Goal: Transaction & Acquisition: Purchase product/service

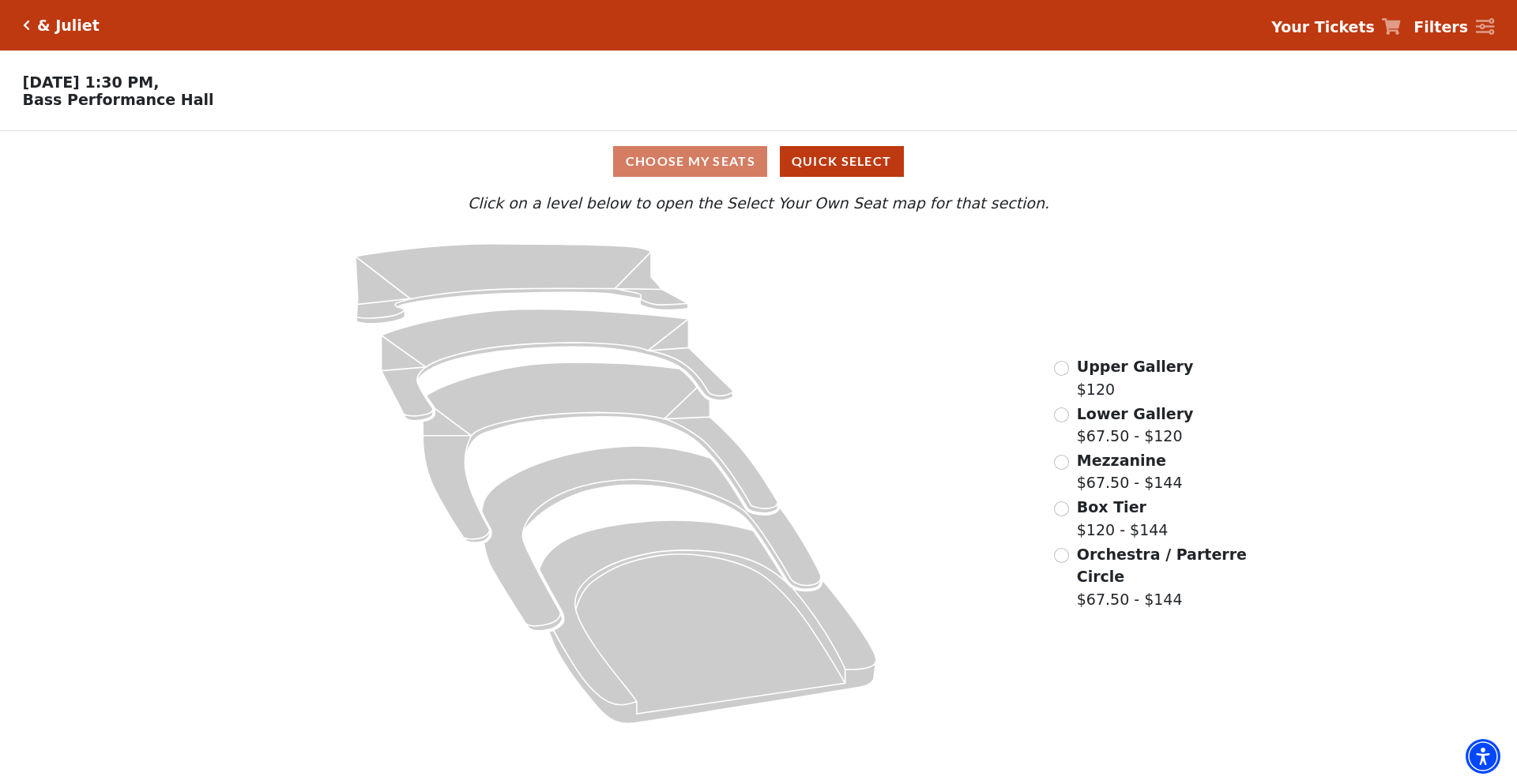
click at [319, 170] on div "Choose My Seats Quick Select" at bounding box center [758, 162] width 1138 height 31
click at [1067, 422] on input "Lower Gallery$67.50 - $120\a" at bounding box center [1061, 415] width 15 height 15
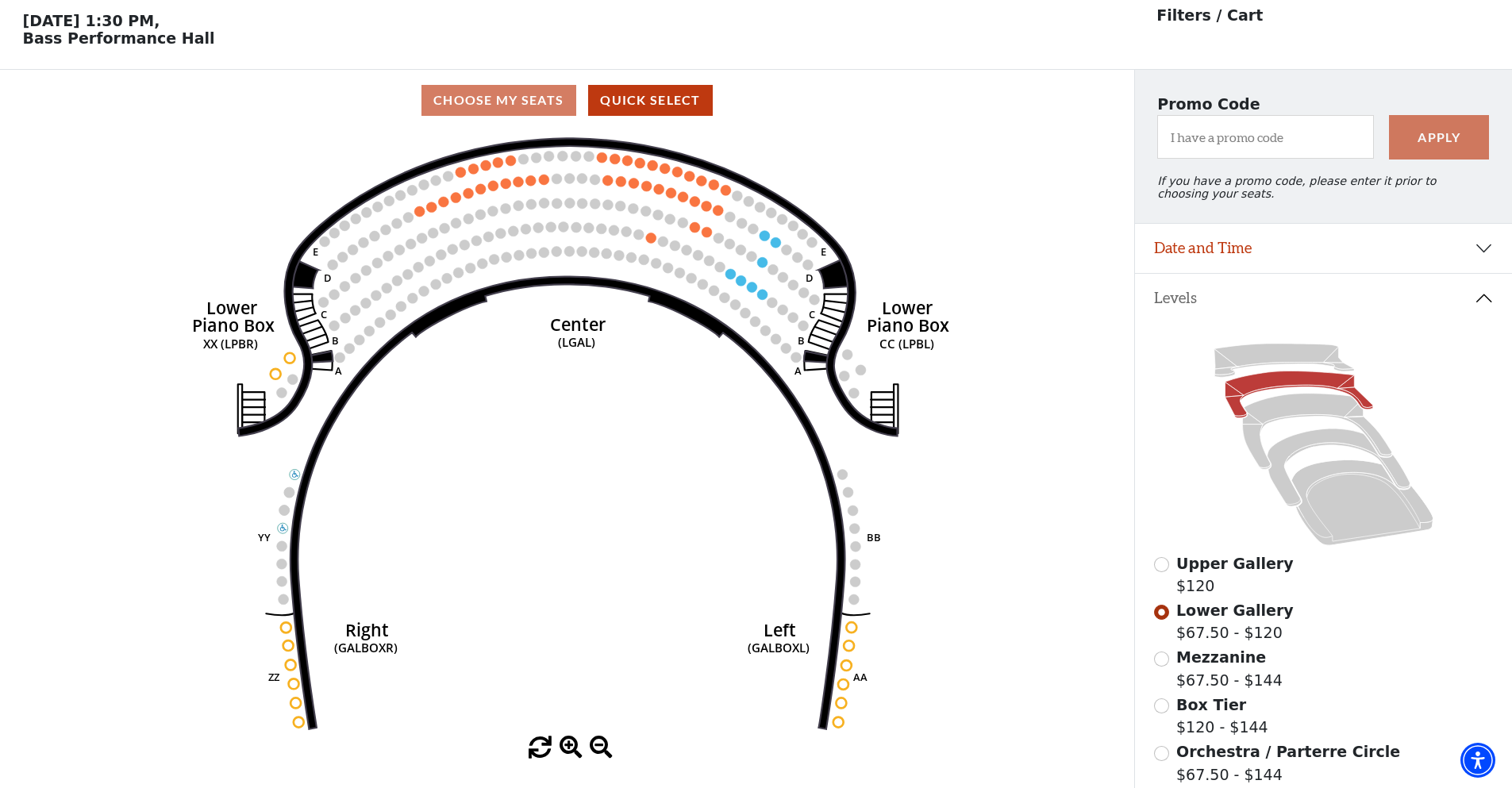
scroll to position [74, 0]
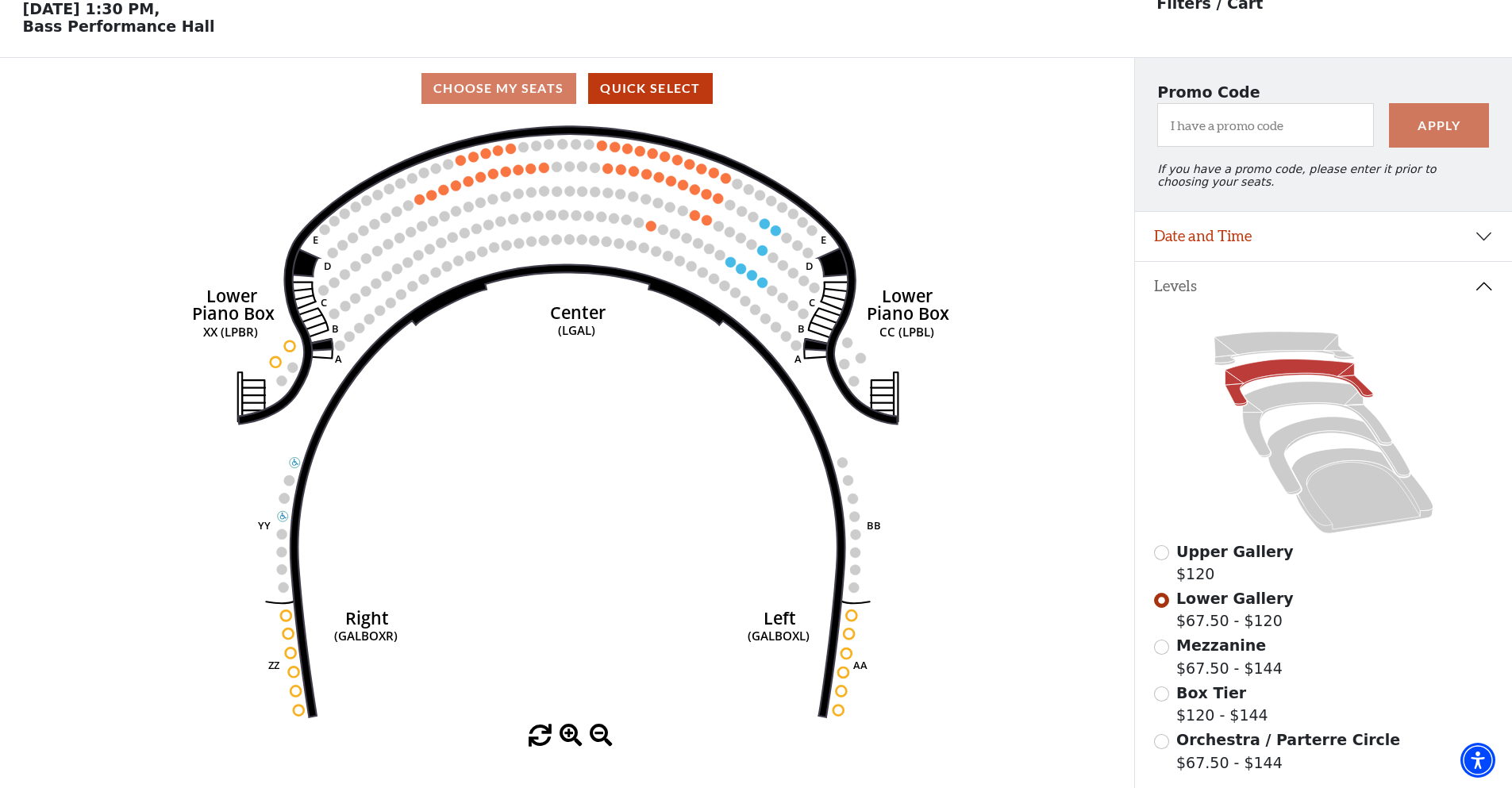
click at [522, 449] on icon "Right (GALBOXR) E D C B A E D C B A YY ZZ Left (GALBOXL) BB AA Center Lower Pia…" at bounding box center [567, 421] width 1020 height 605
click at [521, 449] on icon "Right (GALBOXR) E D C B A E D C B A YY ZZ Left (GALBOXL) BB AA Center Lower Pia…" at bounding box center [567, 421] width 1020 height 605
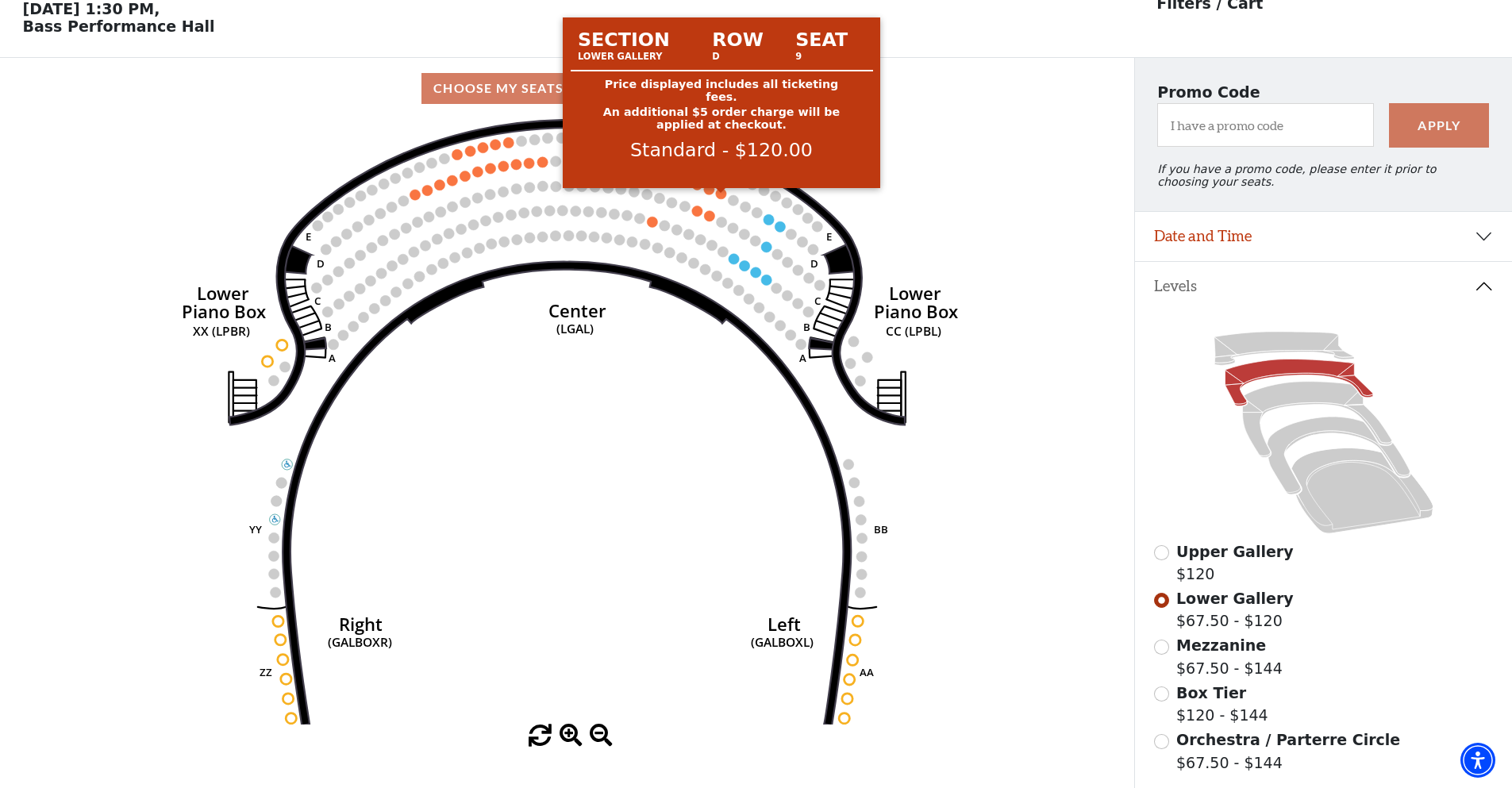
click at [719, 197] on circle at bounding box center [720, 193] width 10 height 10
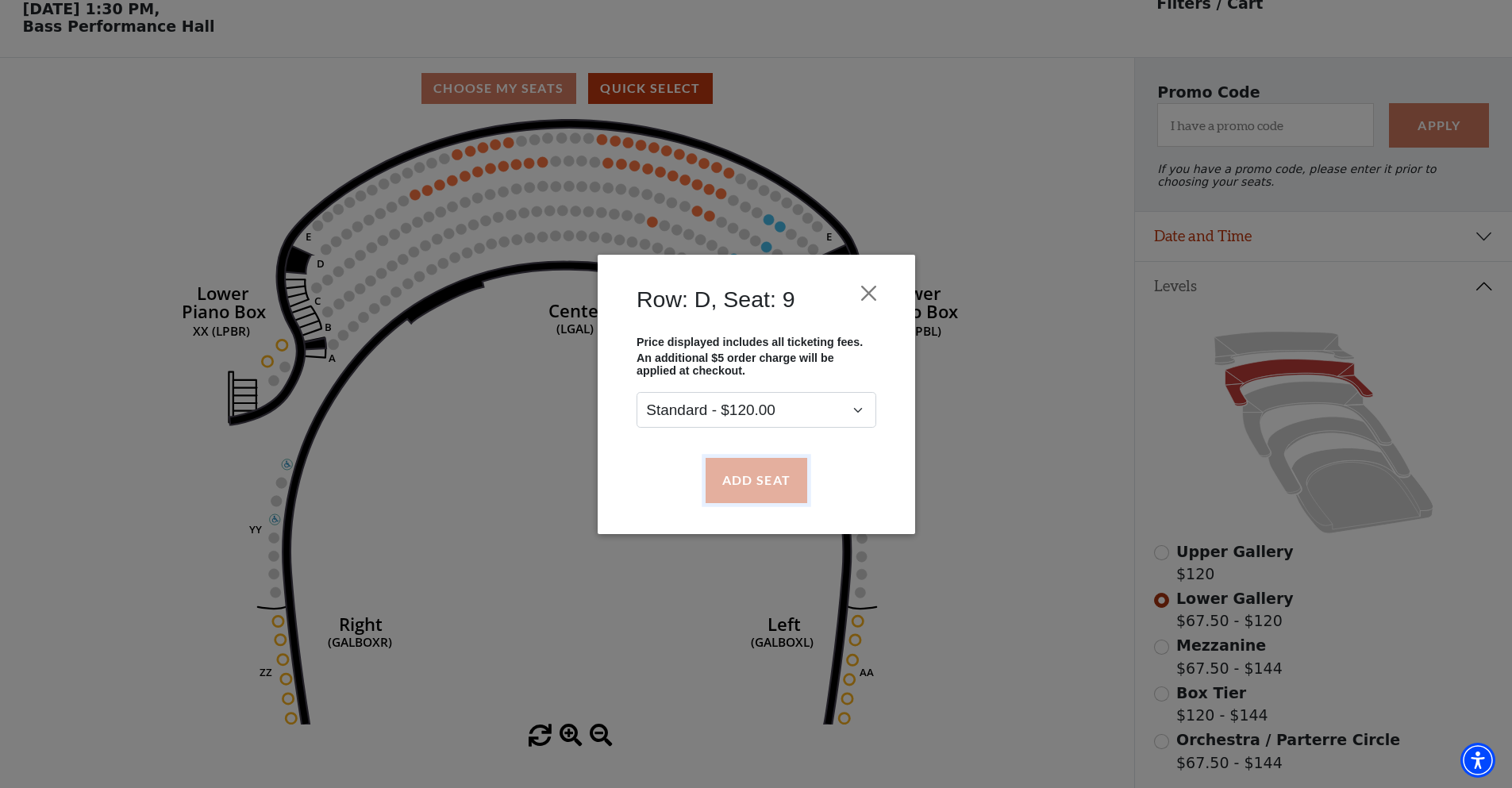
click at [742, 483] on button "Add Seat" at bounding box center [755, 480] width 101 height 45
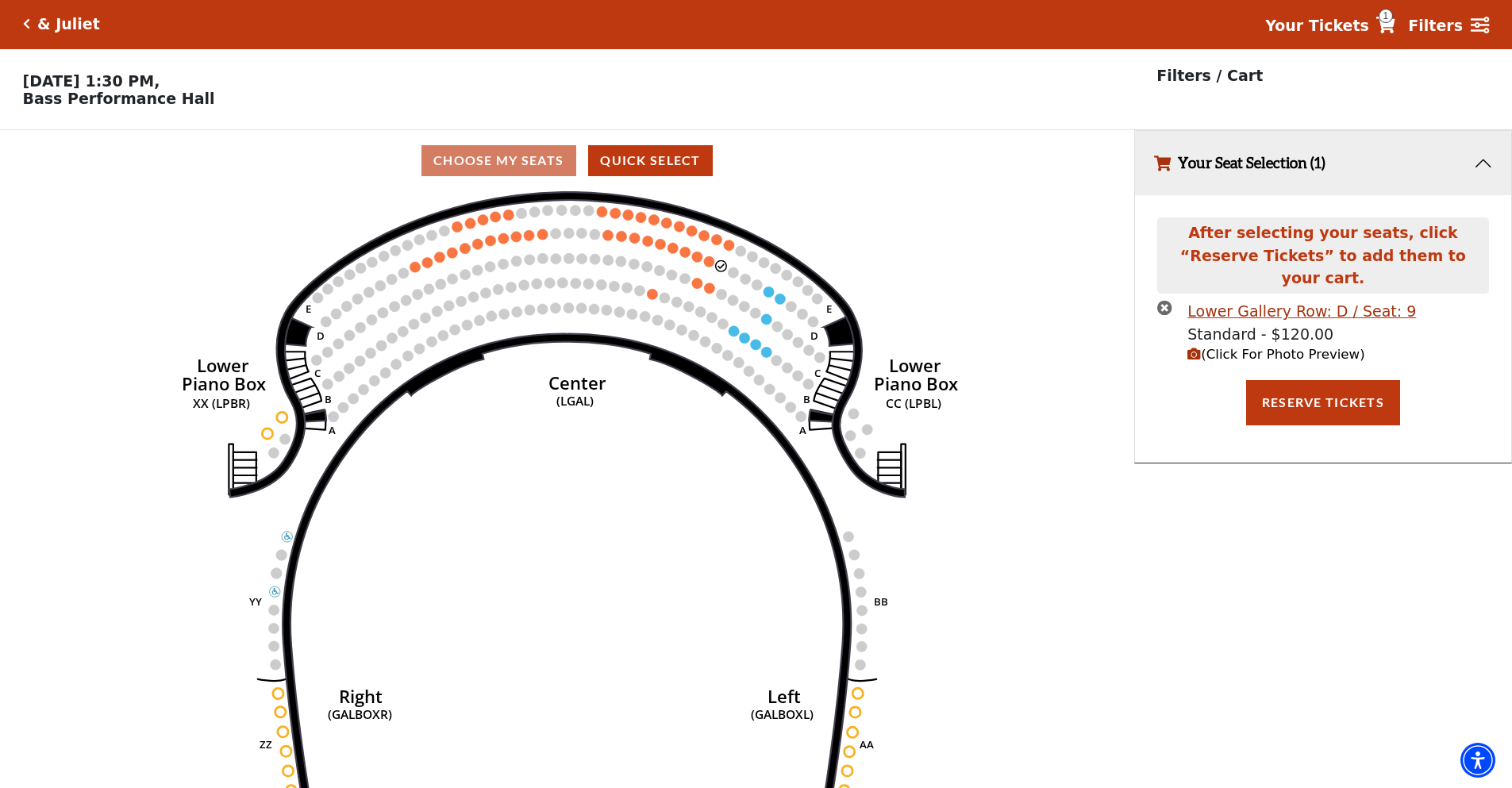
scroll to position [0, 0]
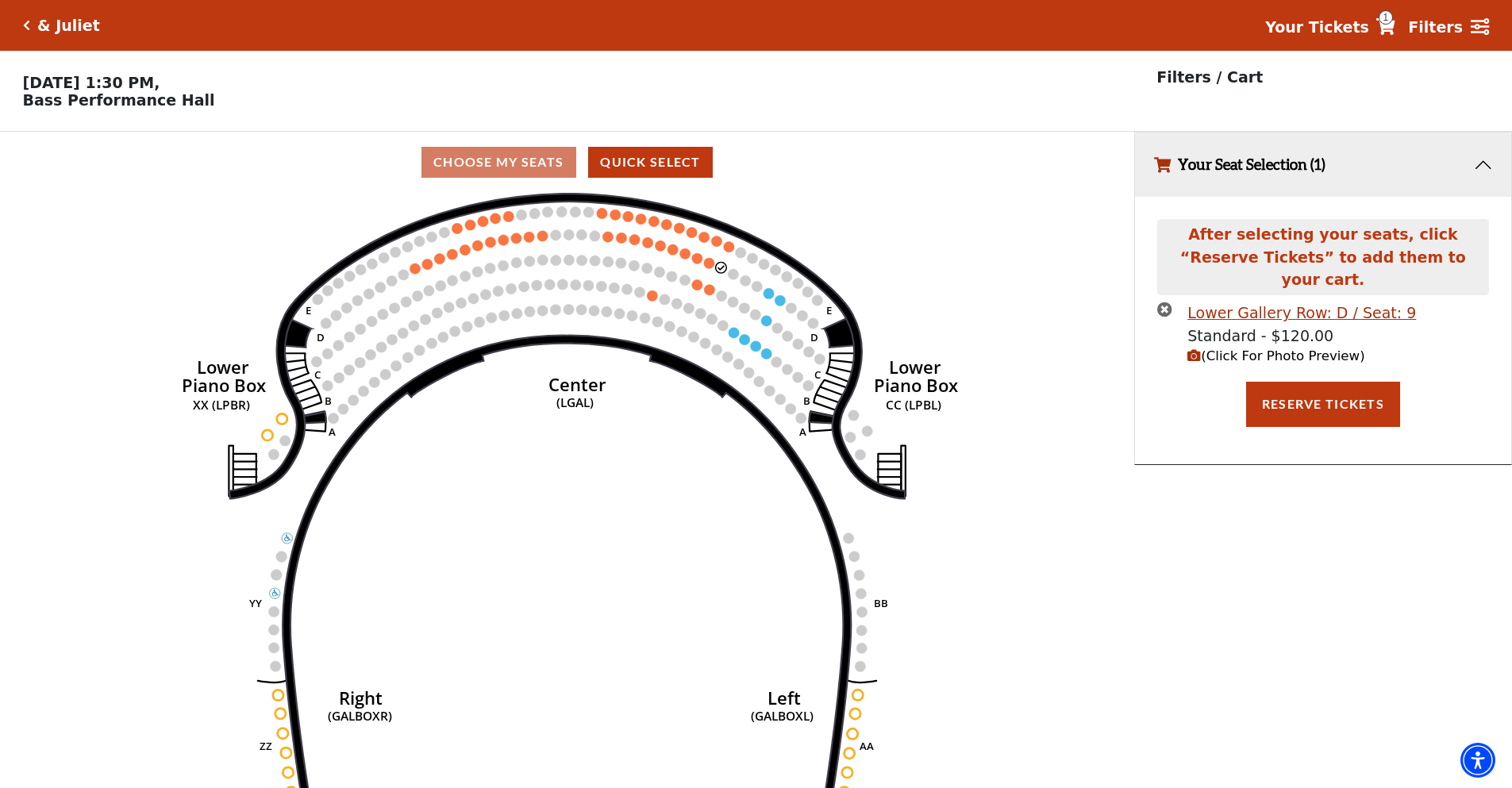
click at [707, 268] on circle at bounding box center [708, 262] width 10 height 10
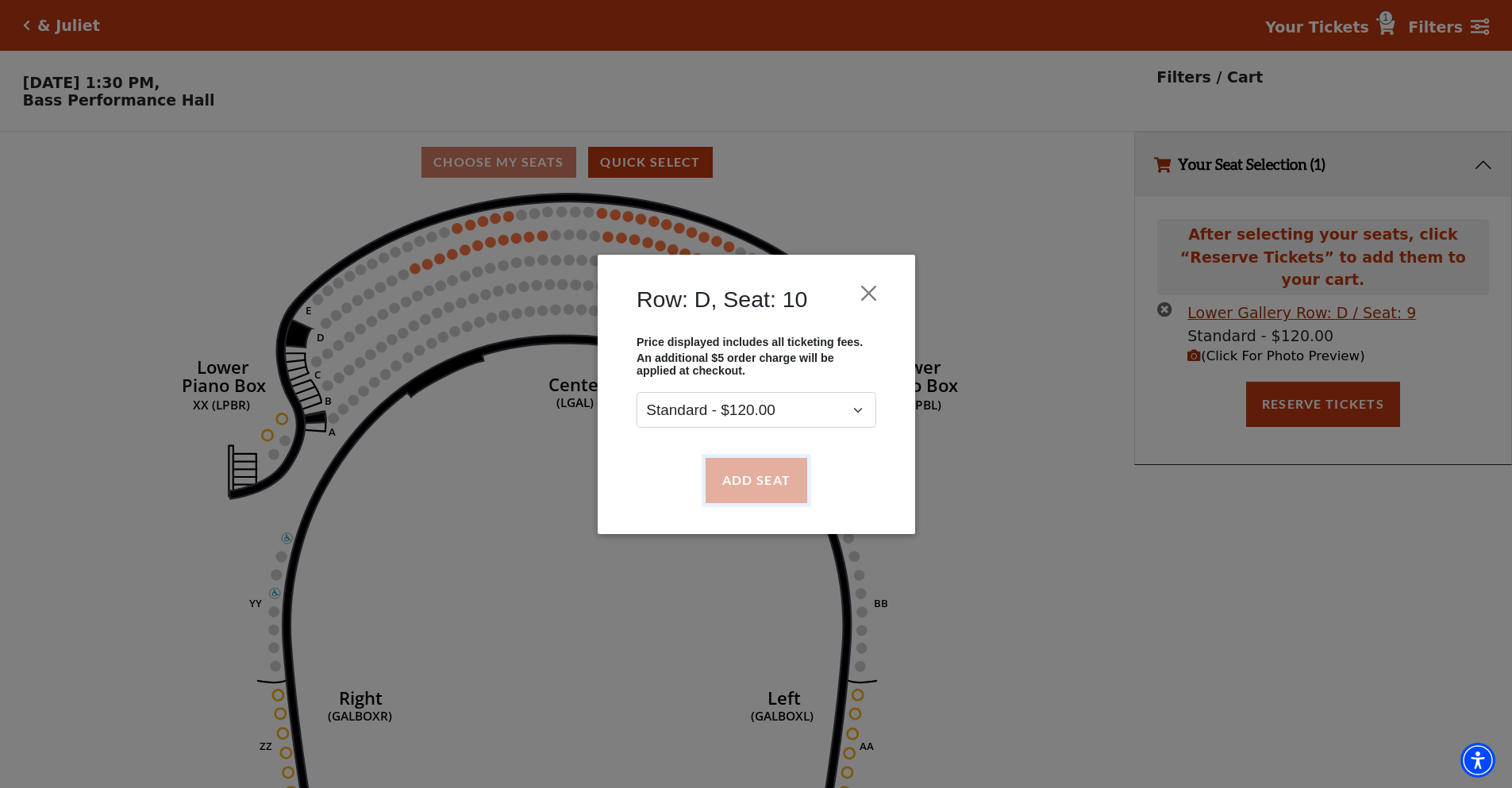
click at [731, 499] on button "Add Seat" at bounding box center [755, 480] width 101 height 45
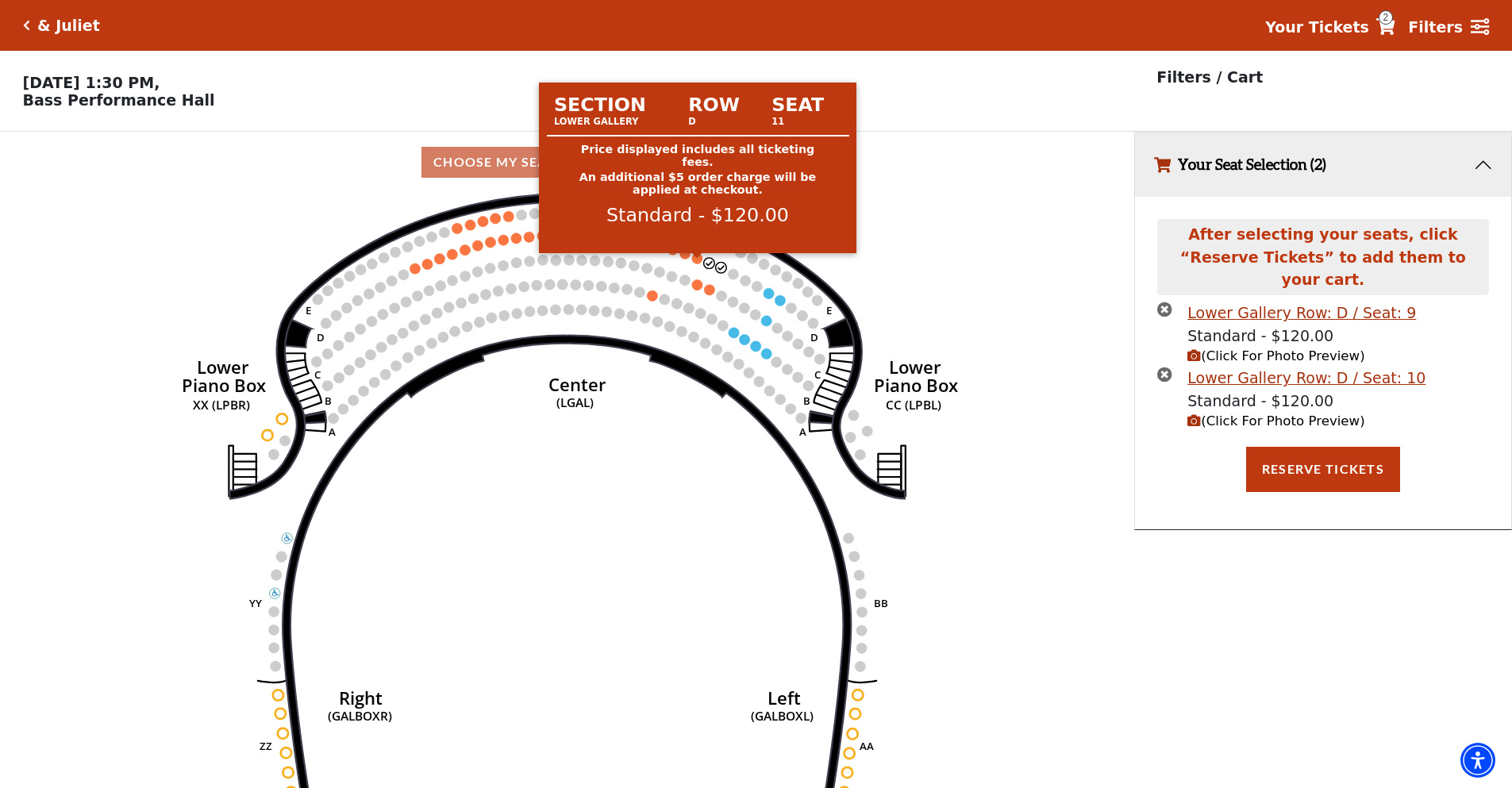
click at [699, 263] on circle at bounding box center [697, 258] width 10 height 10
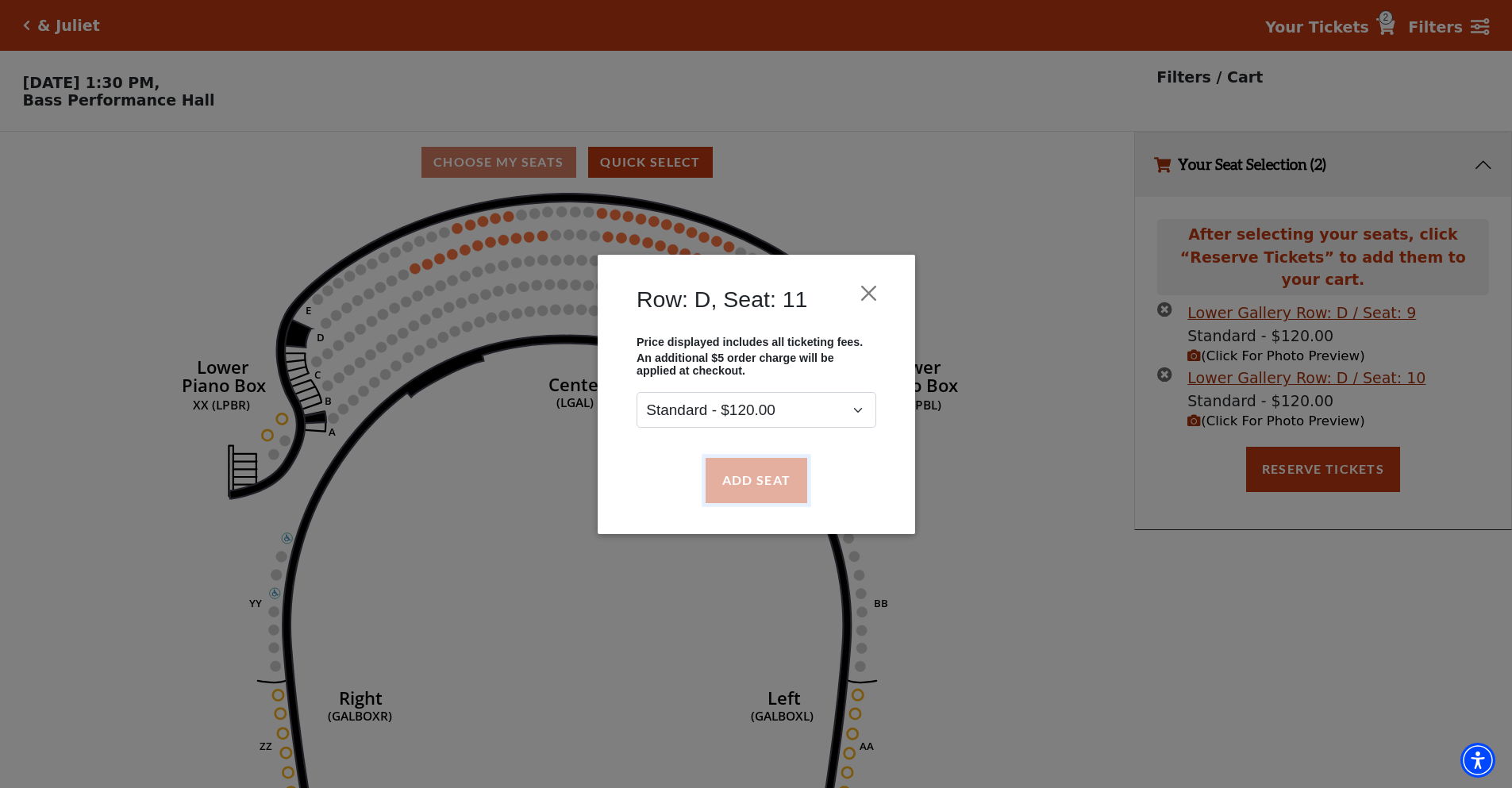
click at [730, 490] on button "Add Seat" at bounding box center [755, 480] width 101 height 45
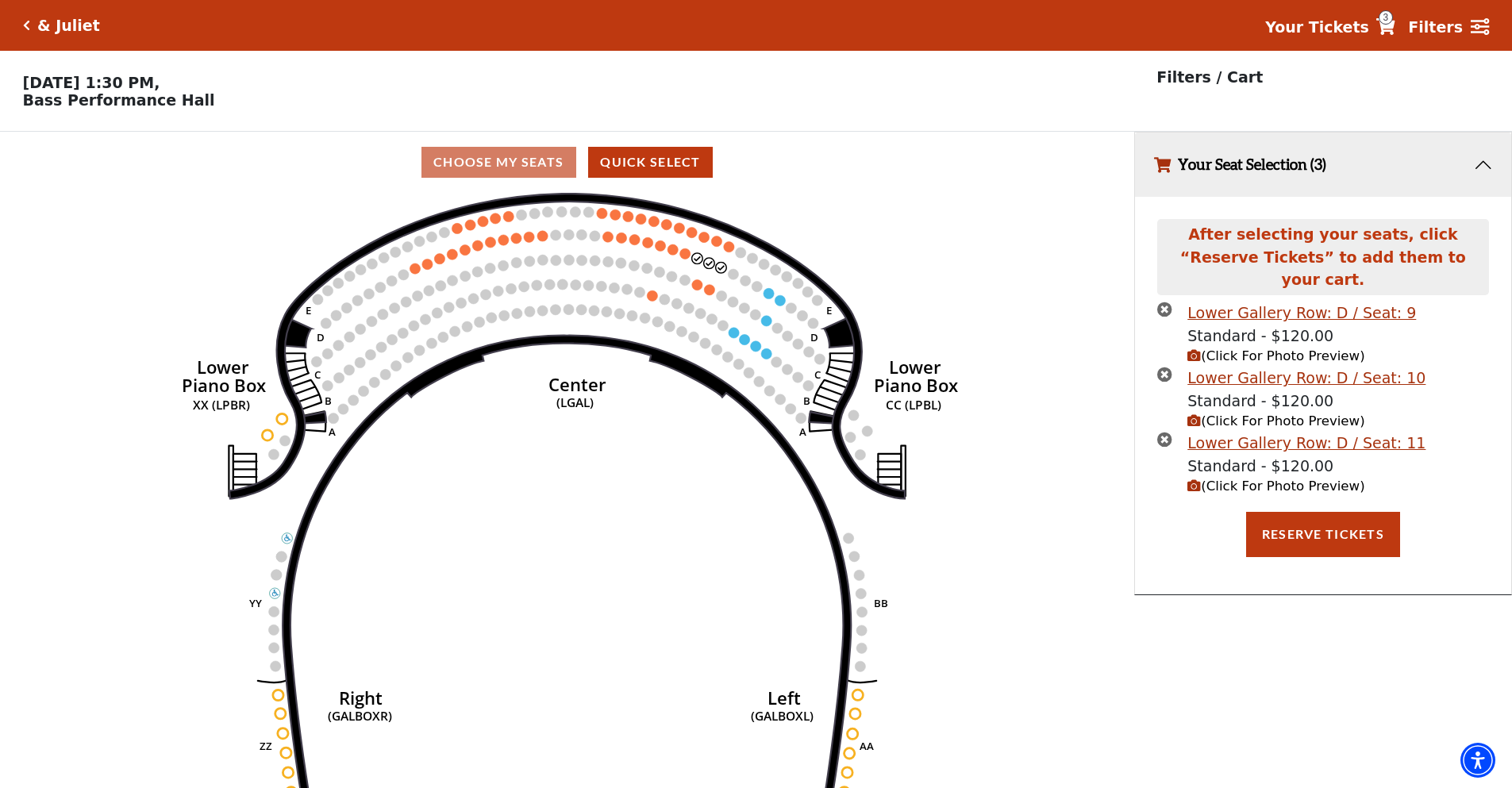
click at [684, 260] on use "Seat Selected" at bounding box center [685, 253] width 12 height 12
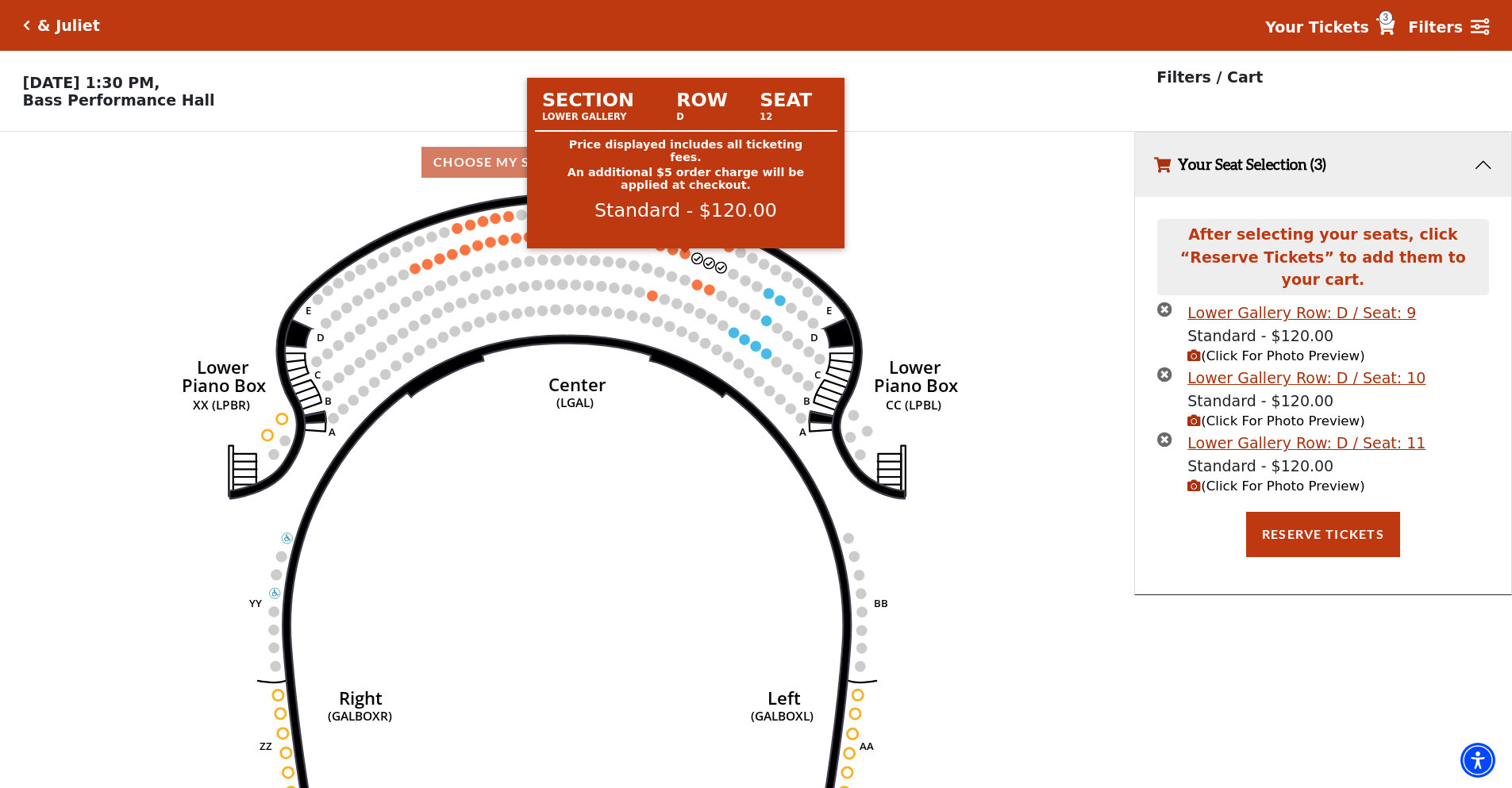
click at [684, 259] on circle at bounding box center [685, 253] width 10 height 10
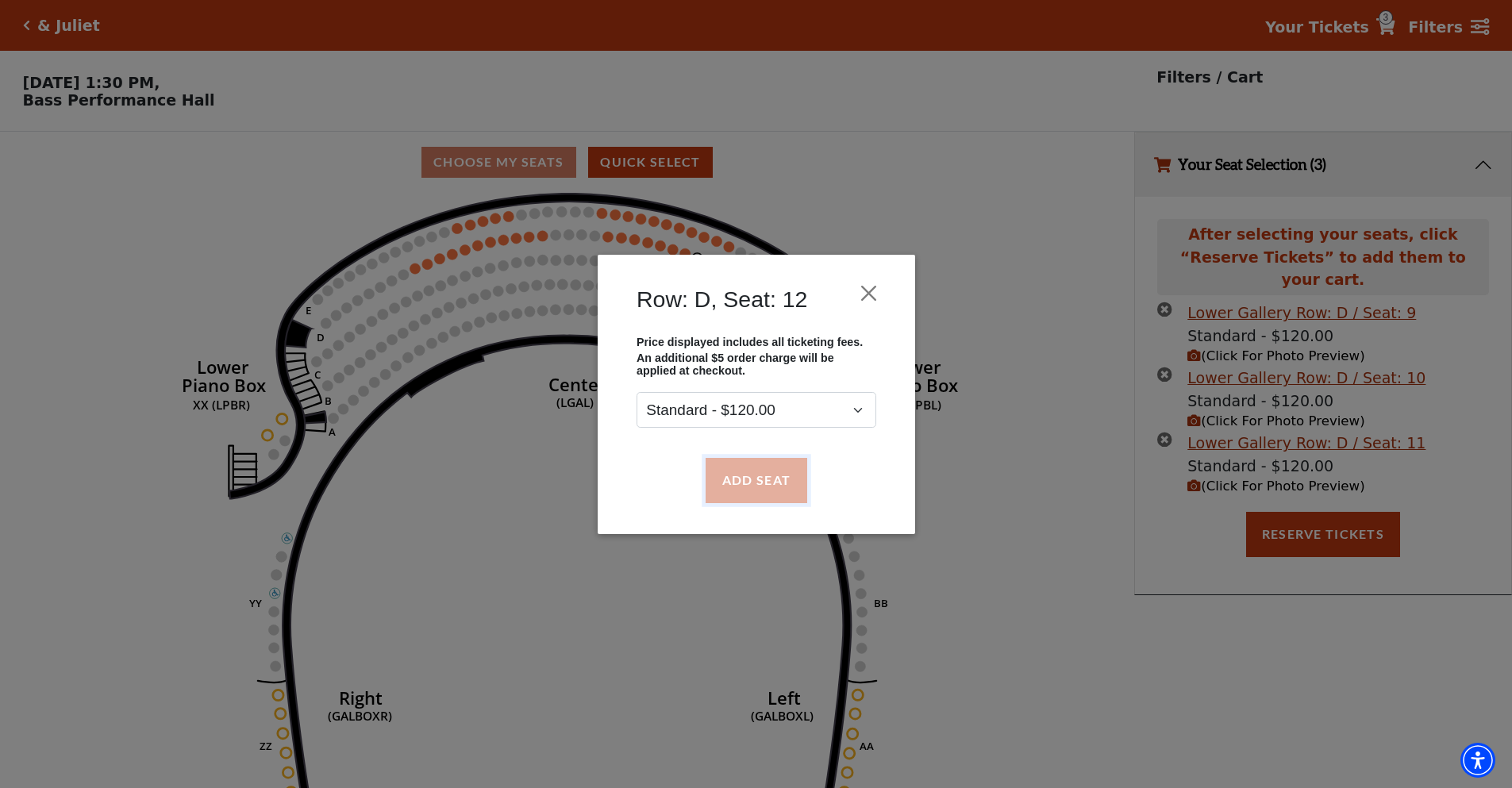
click at [752, 481] on button "Add Seat" at bounding box center [755, 480] width 101 height 45
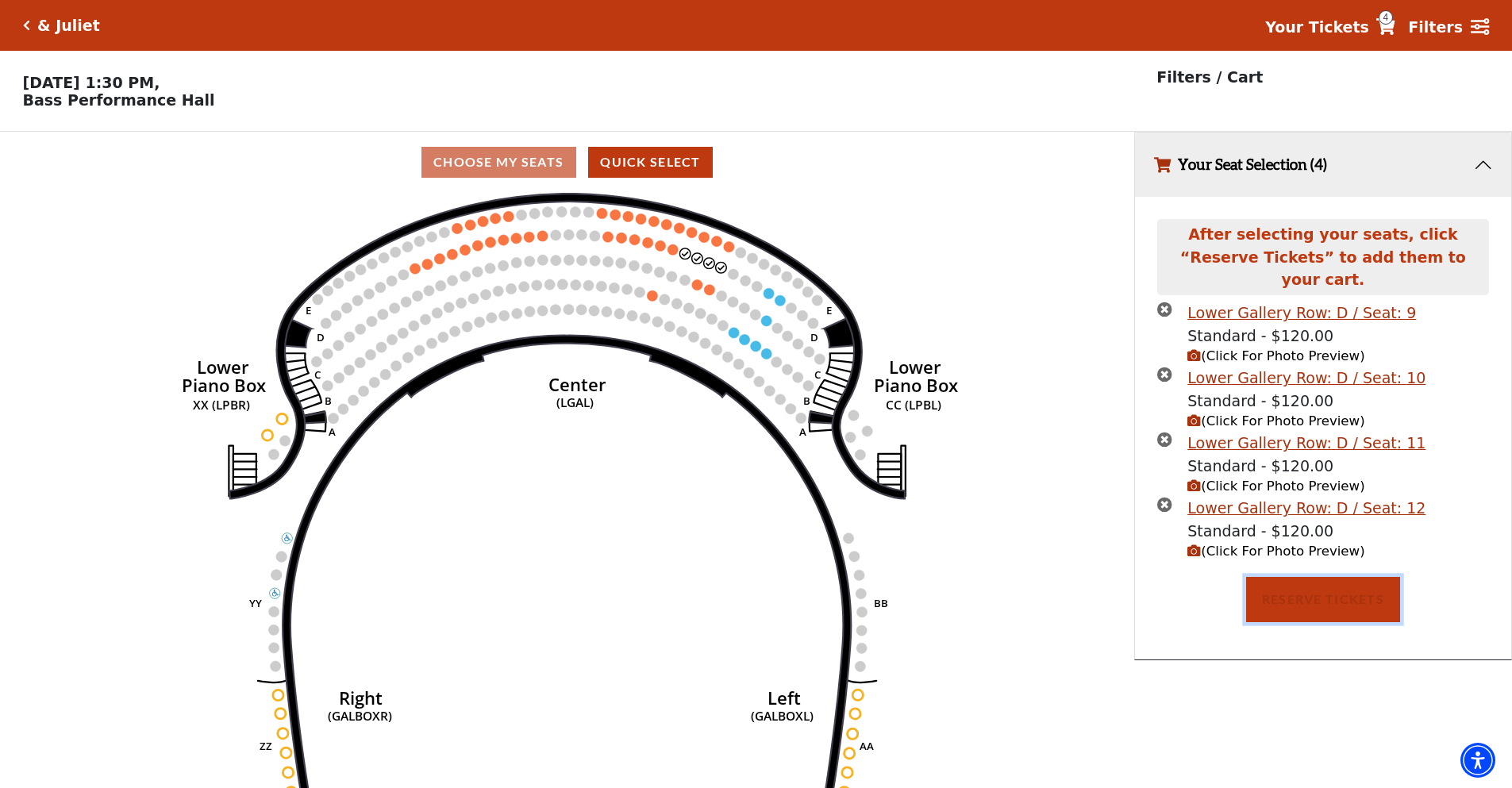
click at [1320, 577] on button "Reserve Tickets" at bounding box center [1323, 599] width 154 height 45
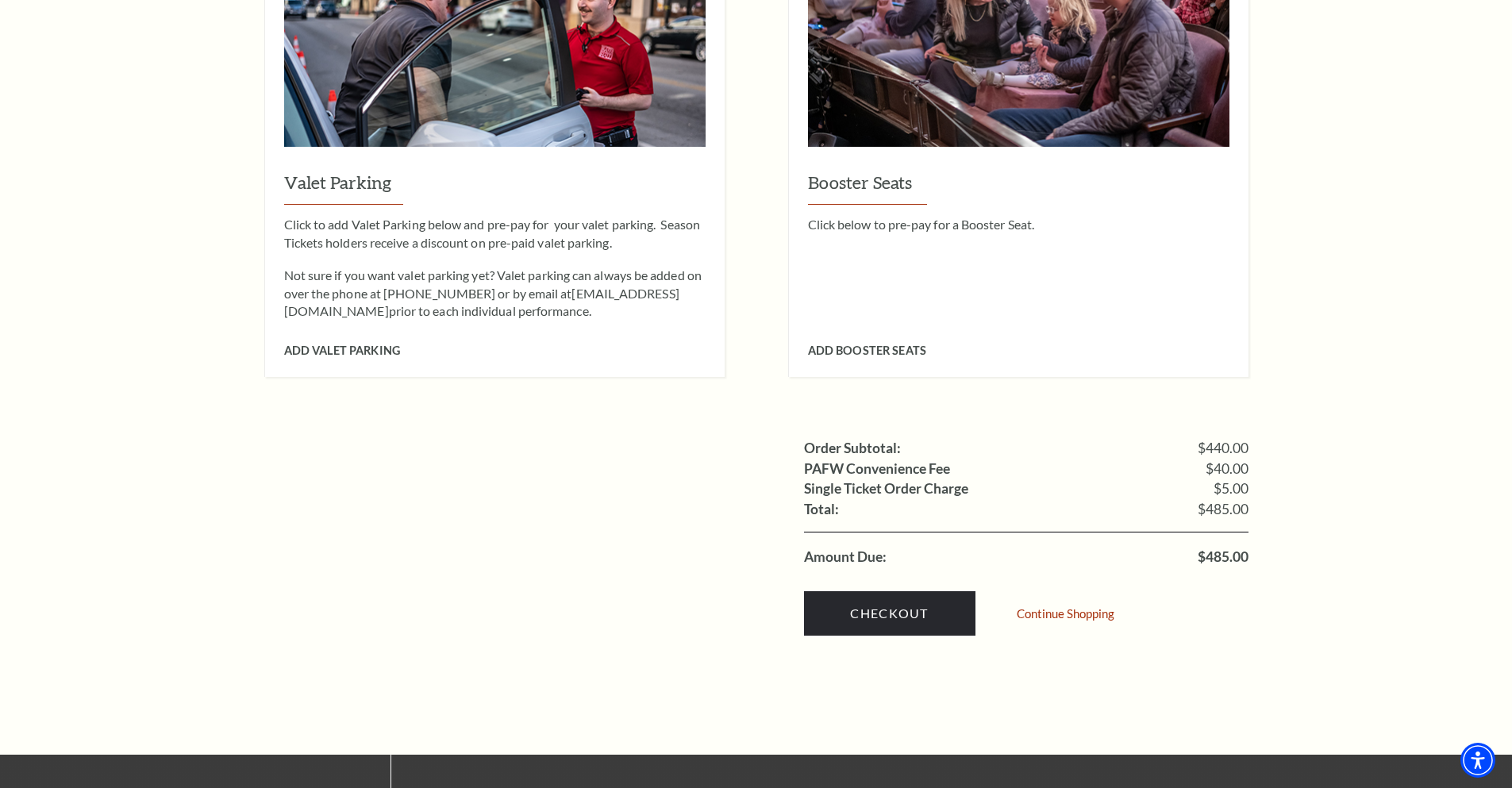
scroll to position [1587, 0]
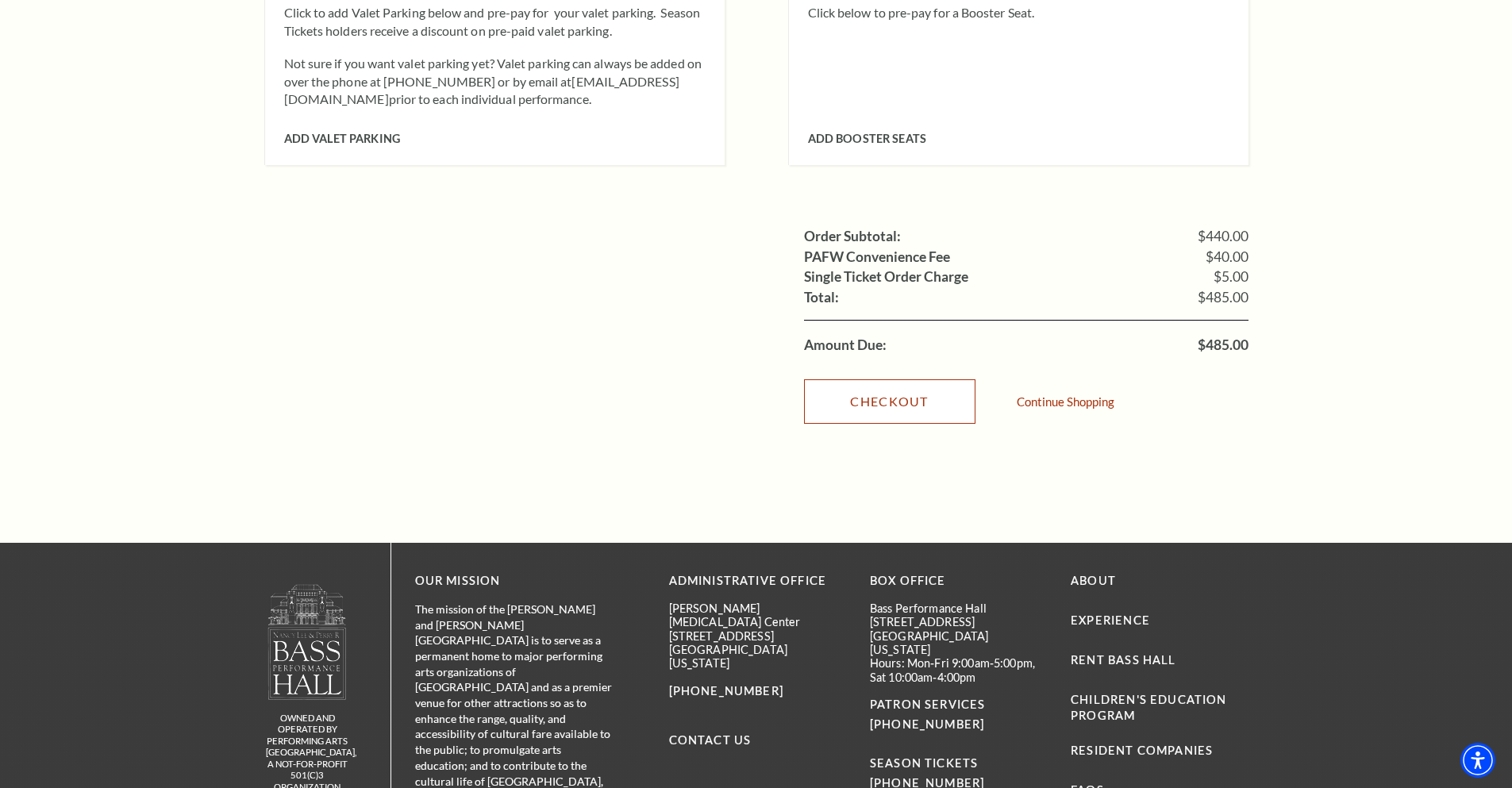
click at [960, 386] on link "Checkout" at bounding box center [889, 401] width 172 height 45
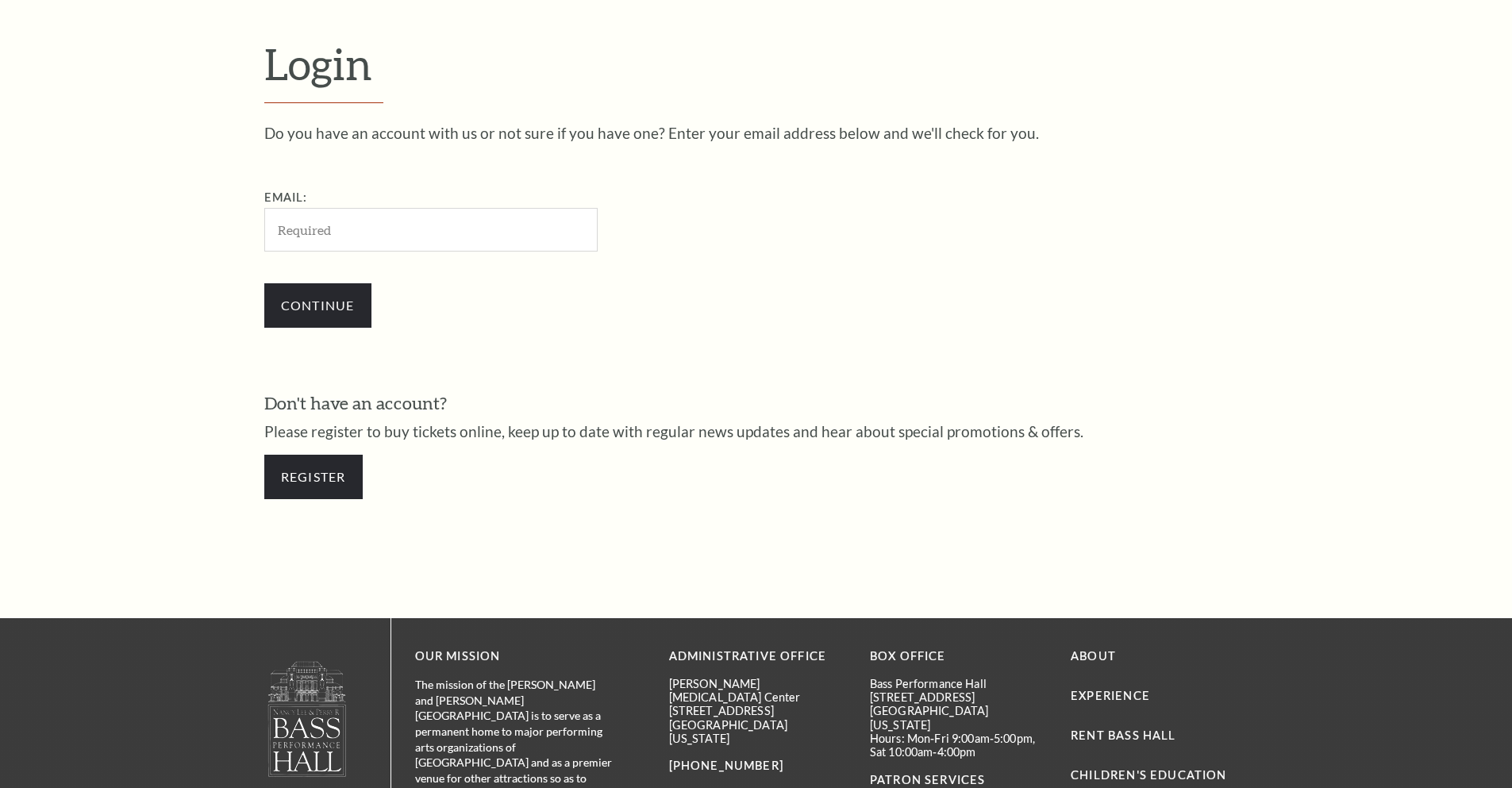
scroll to position [531, 0]
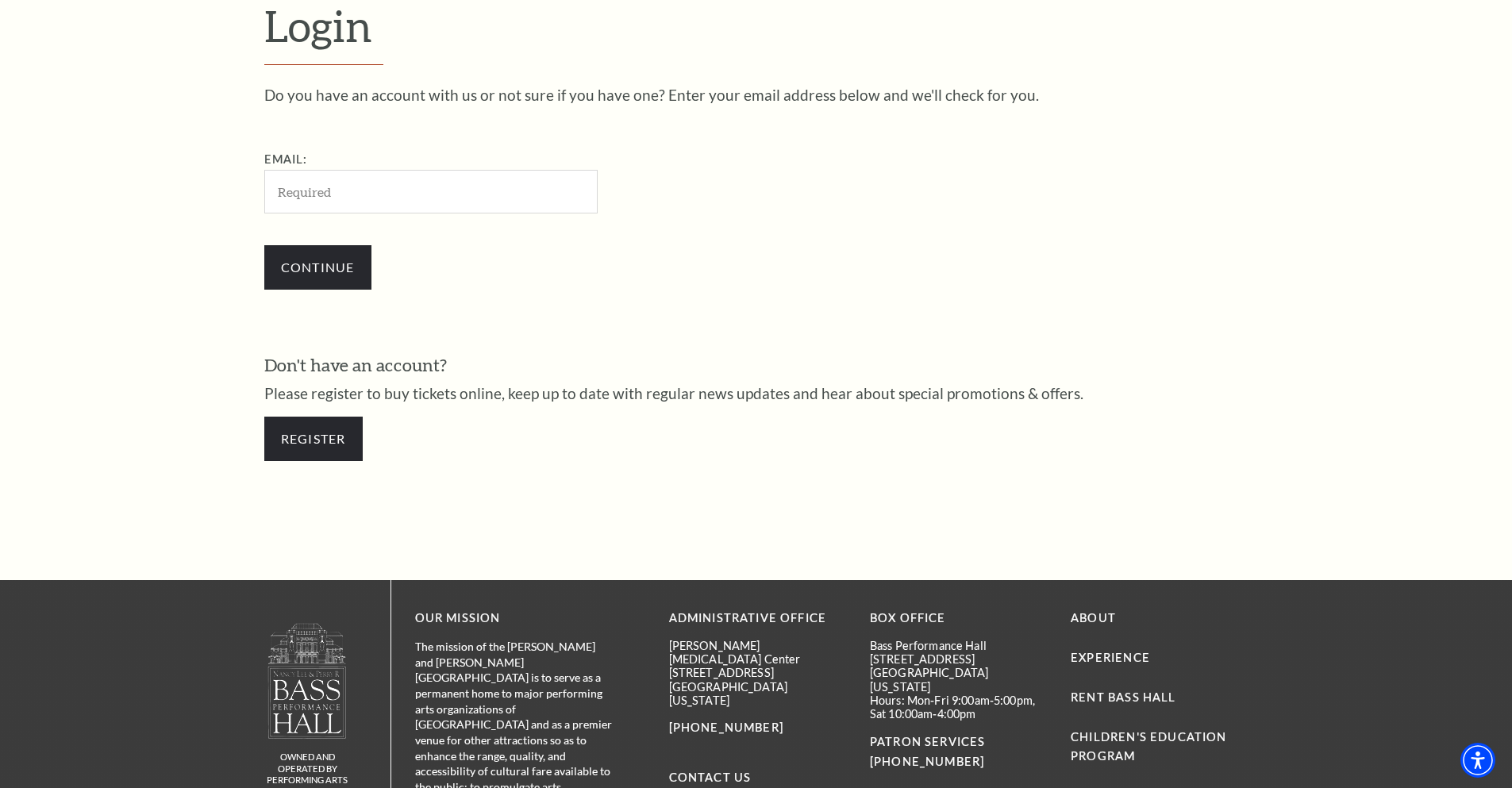
drag, startPoint x: 386, startPoint y: 192, endPoint x: 400, endPoint y: 199, distance: 15.7
click at [386, 192] on input "Email:" at bounding box center [431, 192] width 334 height 44
type input "FloraGButterfield@gmail.com"
click at [345, 269] on input "Continue" at bounding box center [317, 267] width 107 height 45
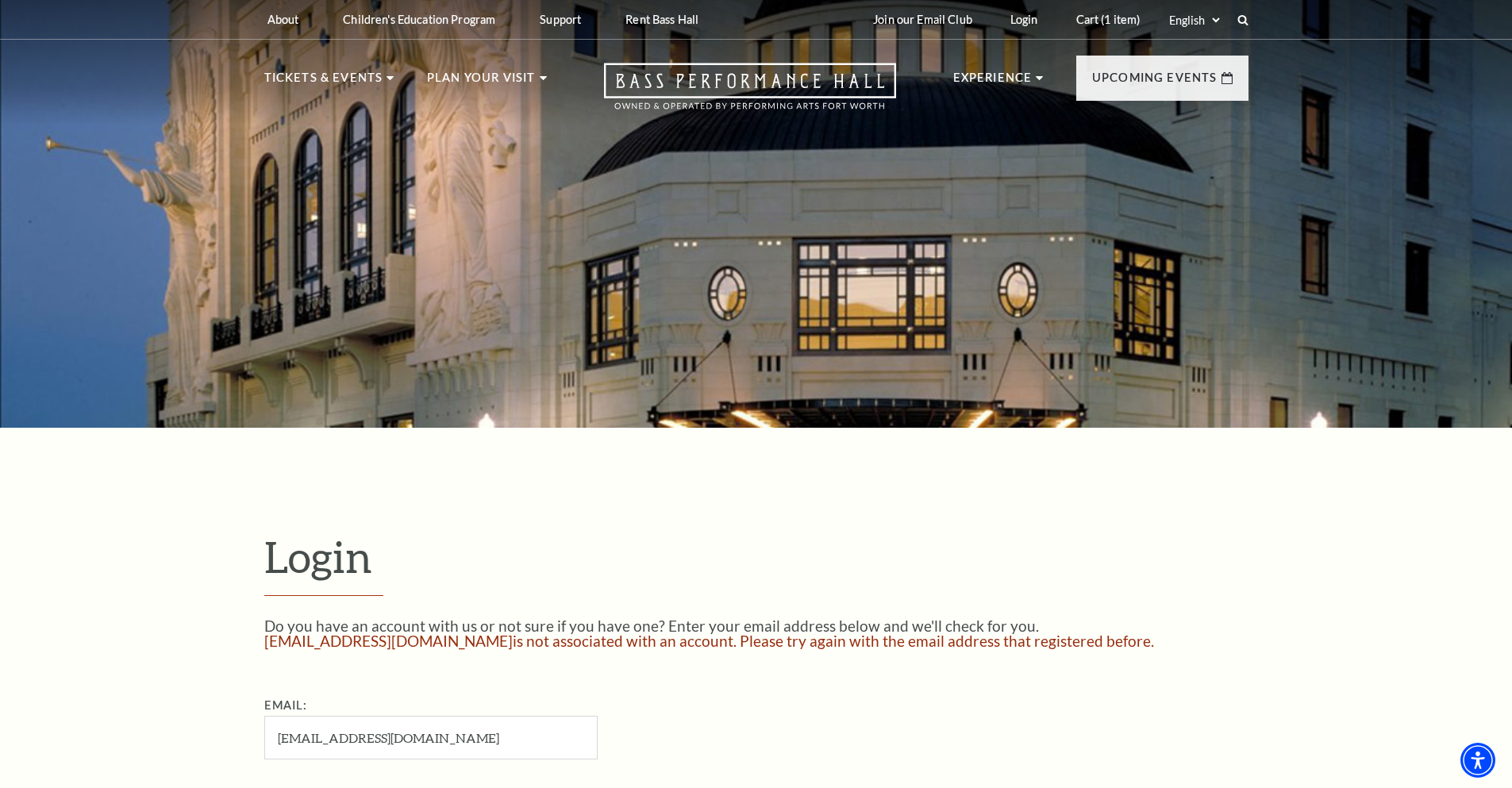
scroll to position [317, 0]
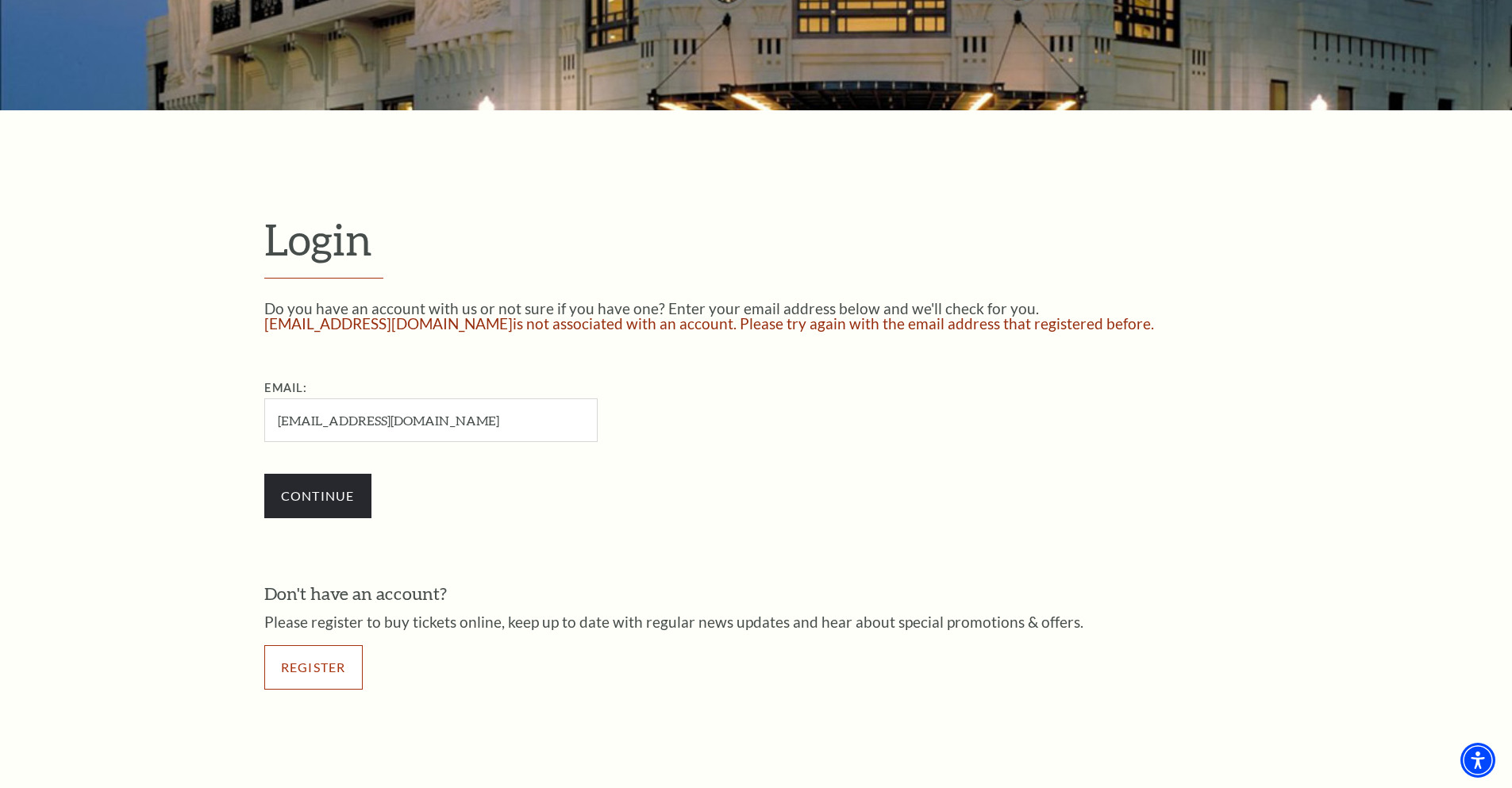
click at [335, 664] on link "Register" at bounding box center [314, 667] width 99 height 45
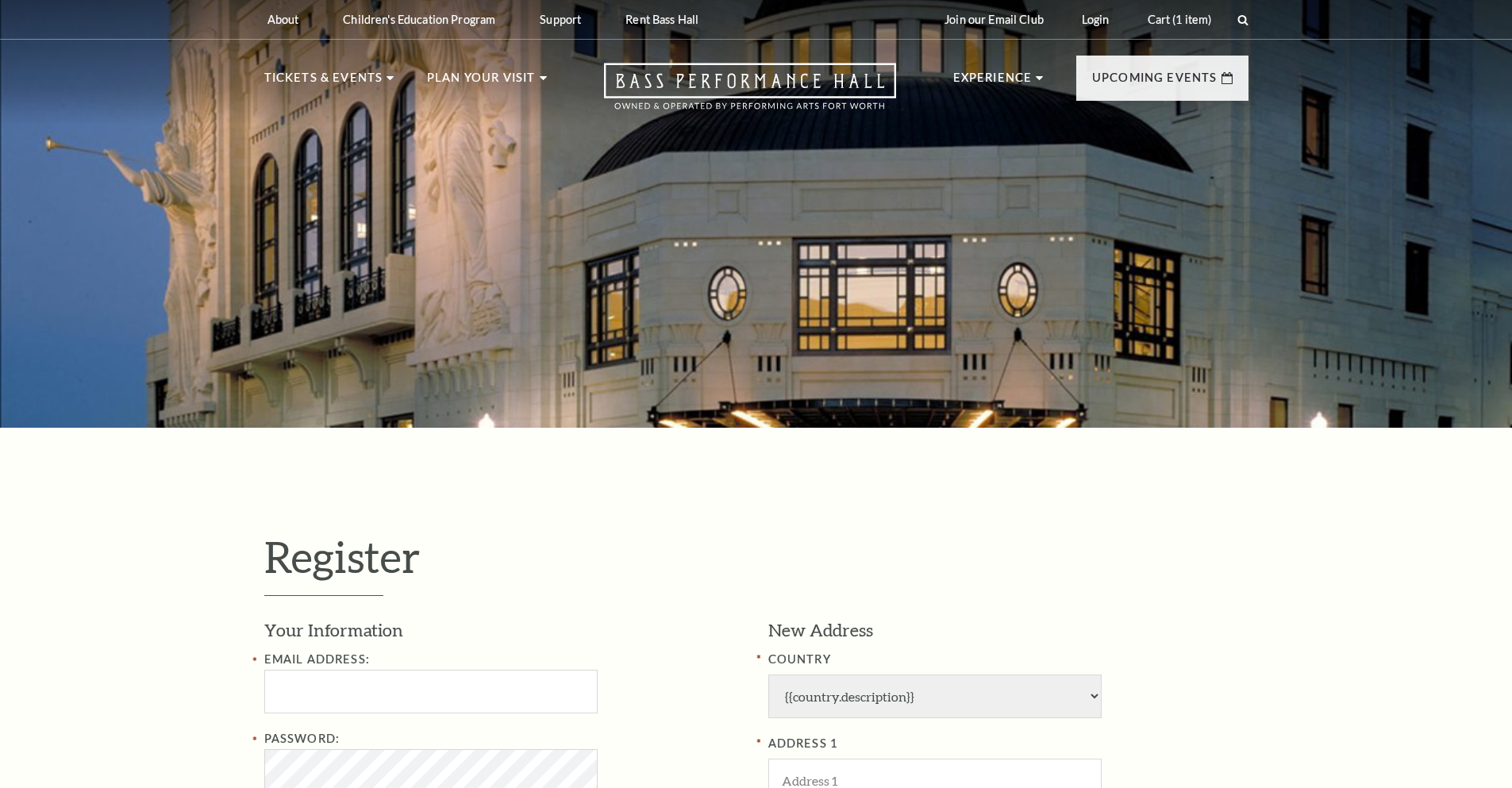
select select "1"
select select "TX"
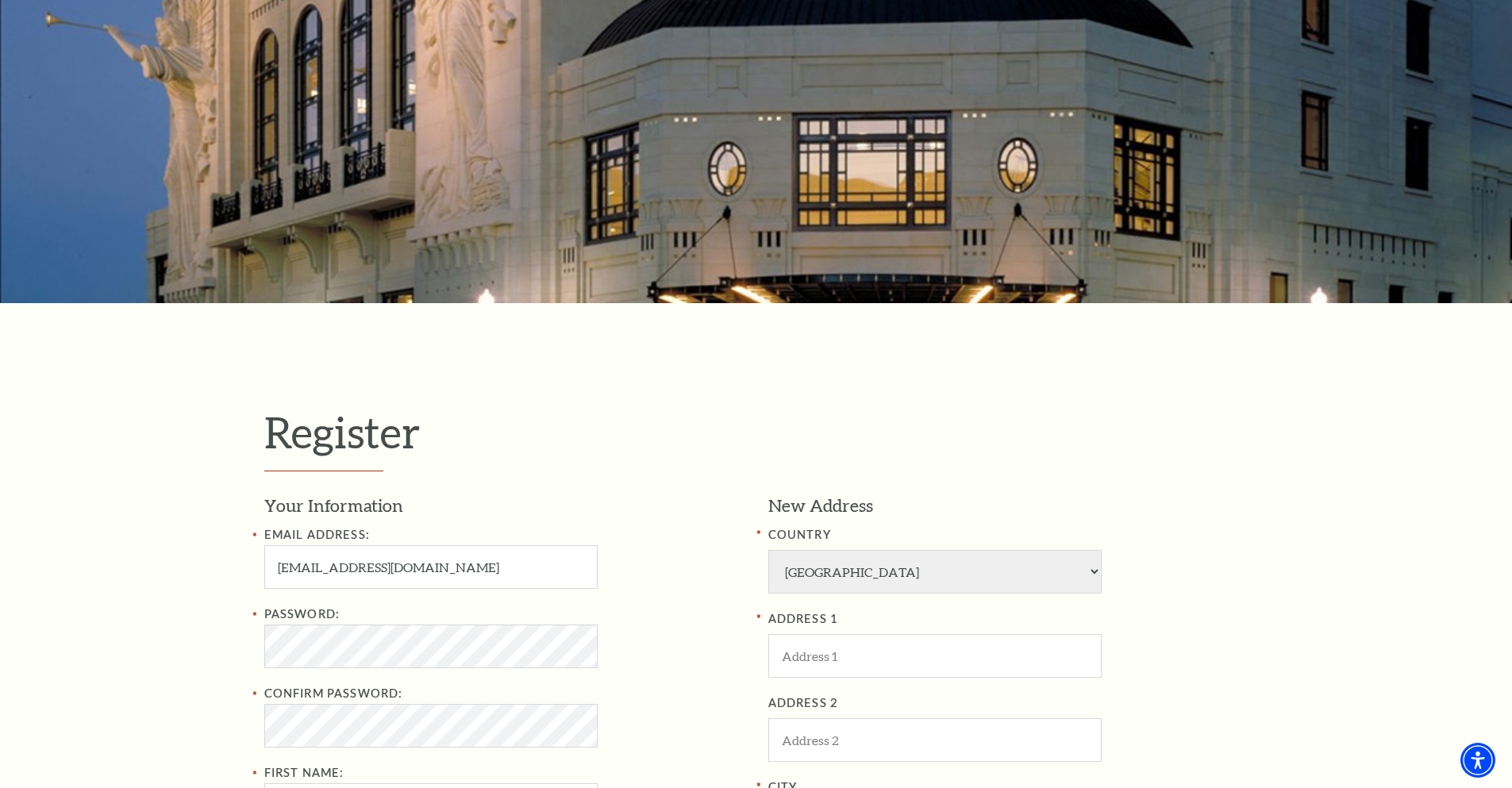
scroll to position [212, 0]
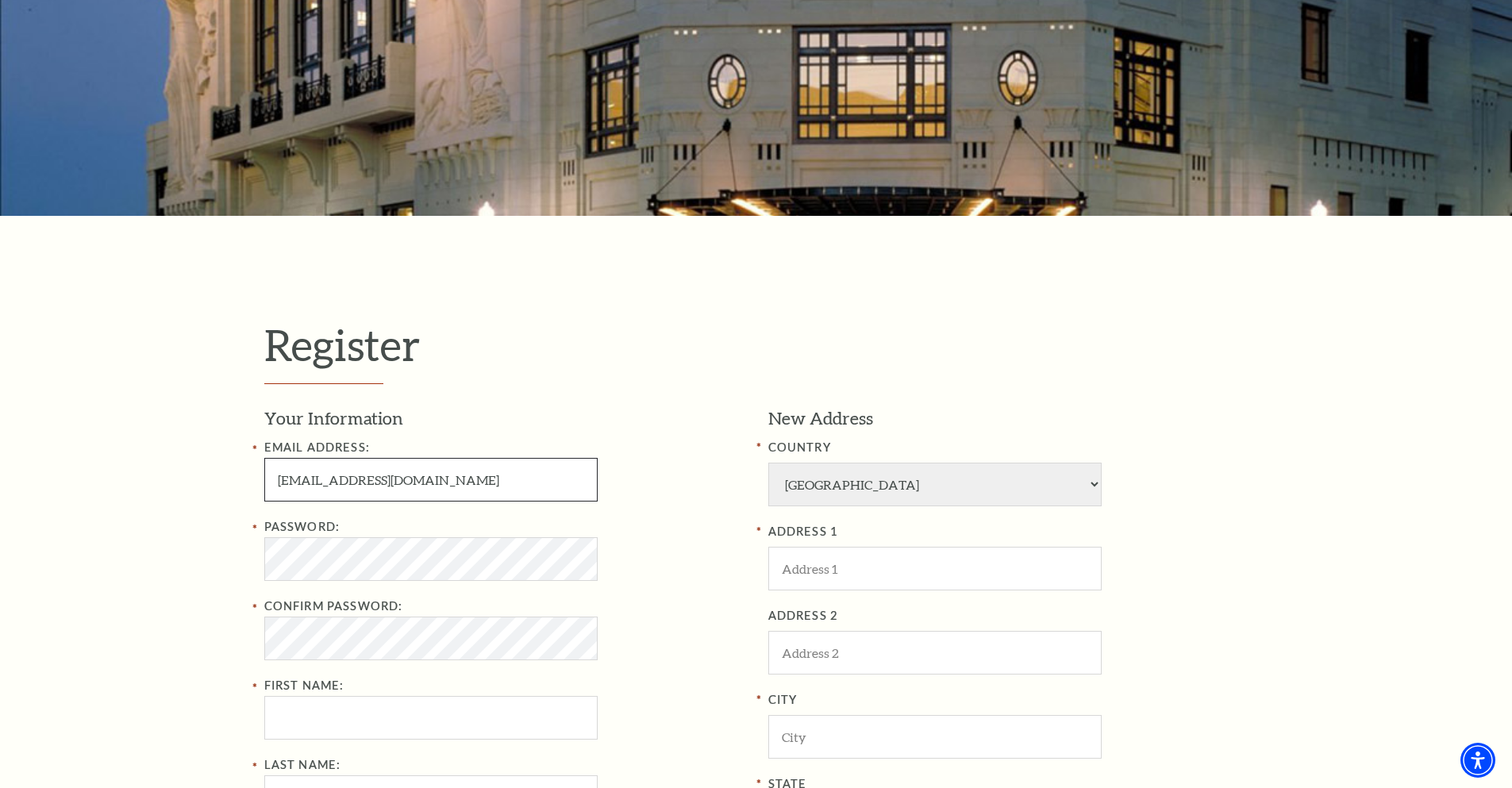
drag, startPoint x: 342, startPoint y: 479, endPoint x: 356, endPoint y: 480, distance: 14.0
click at [343, 479] on input "DeborahBSpellman@tgmail.us" at bounding box center [431, 480] width 334 height 44
type input "DeborahBpellman@tgmail.us"
click at [340, 639] on div "Confirm Password: Passwords do not match" at bounding box center [504, 644] width 480 height 94
click at [332, 730] on input "First Name:" at bounding box center [431, 718] width 334 height 44
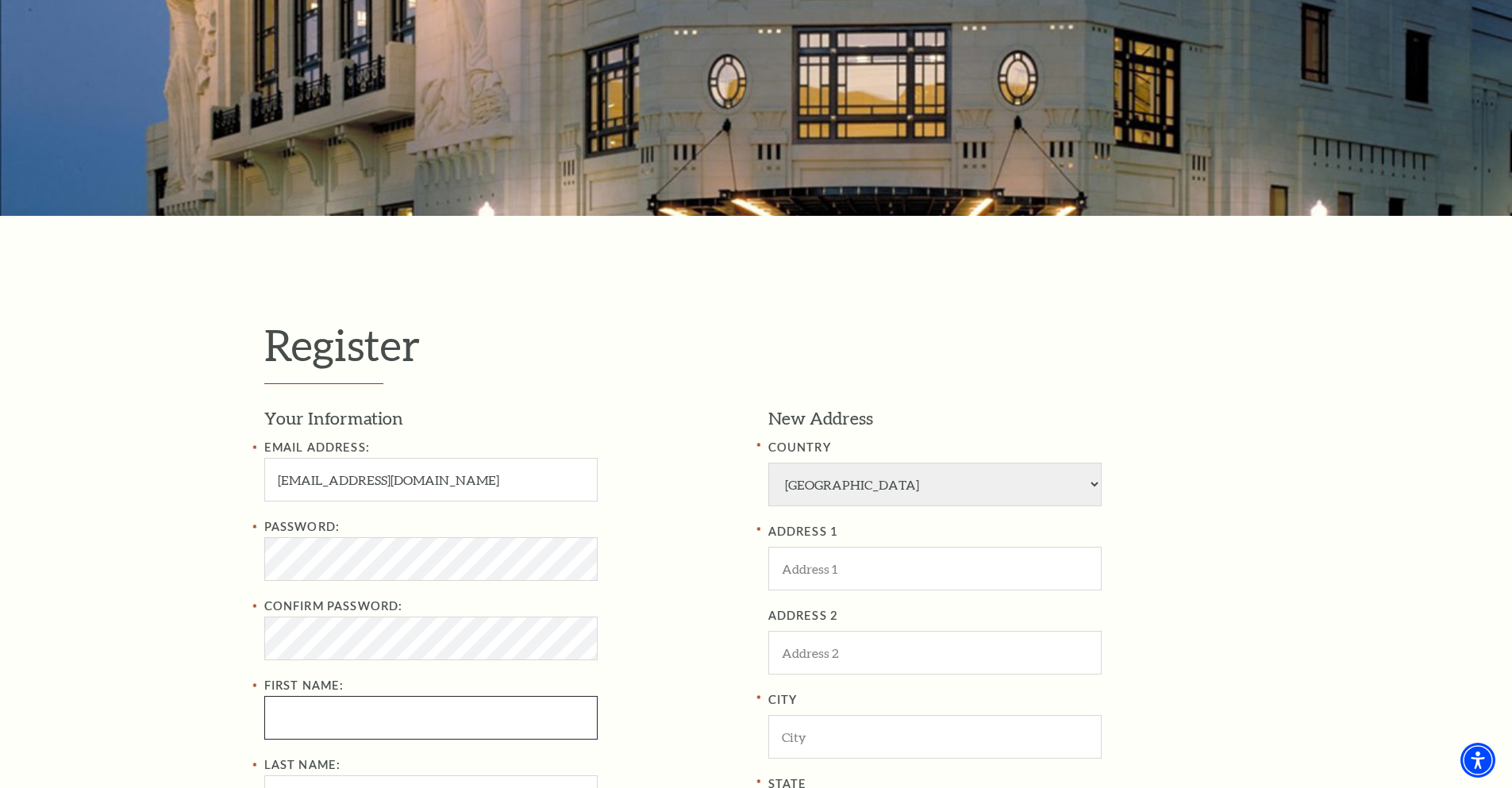
type input "Antonio"
type input "Posey"
type input "5854953217"
type input "Gallo Center for the Arts - Mary Stuart Rogers Theater"
type input "Modesto"
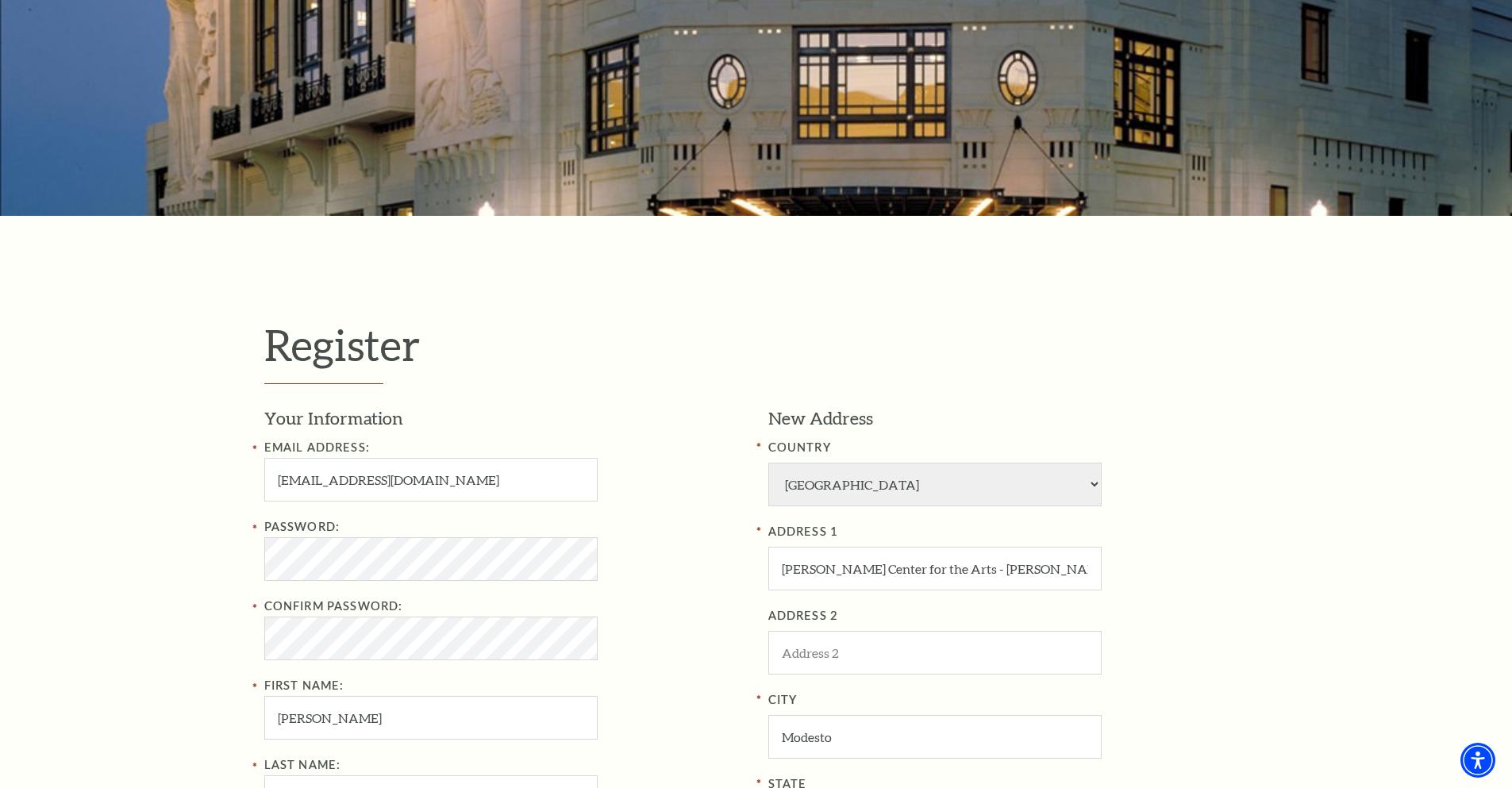
select select "CA"
type input "95313"
type input "585-495-3217"
click at [886, 575] on input "Gallo Center for the Arts - Mary Stuart Rogers Theater" at bounding box center [934, 569] width 334 height 44
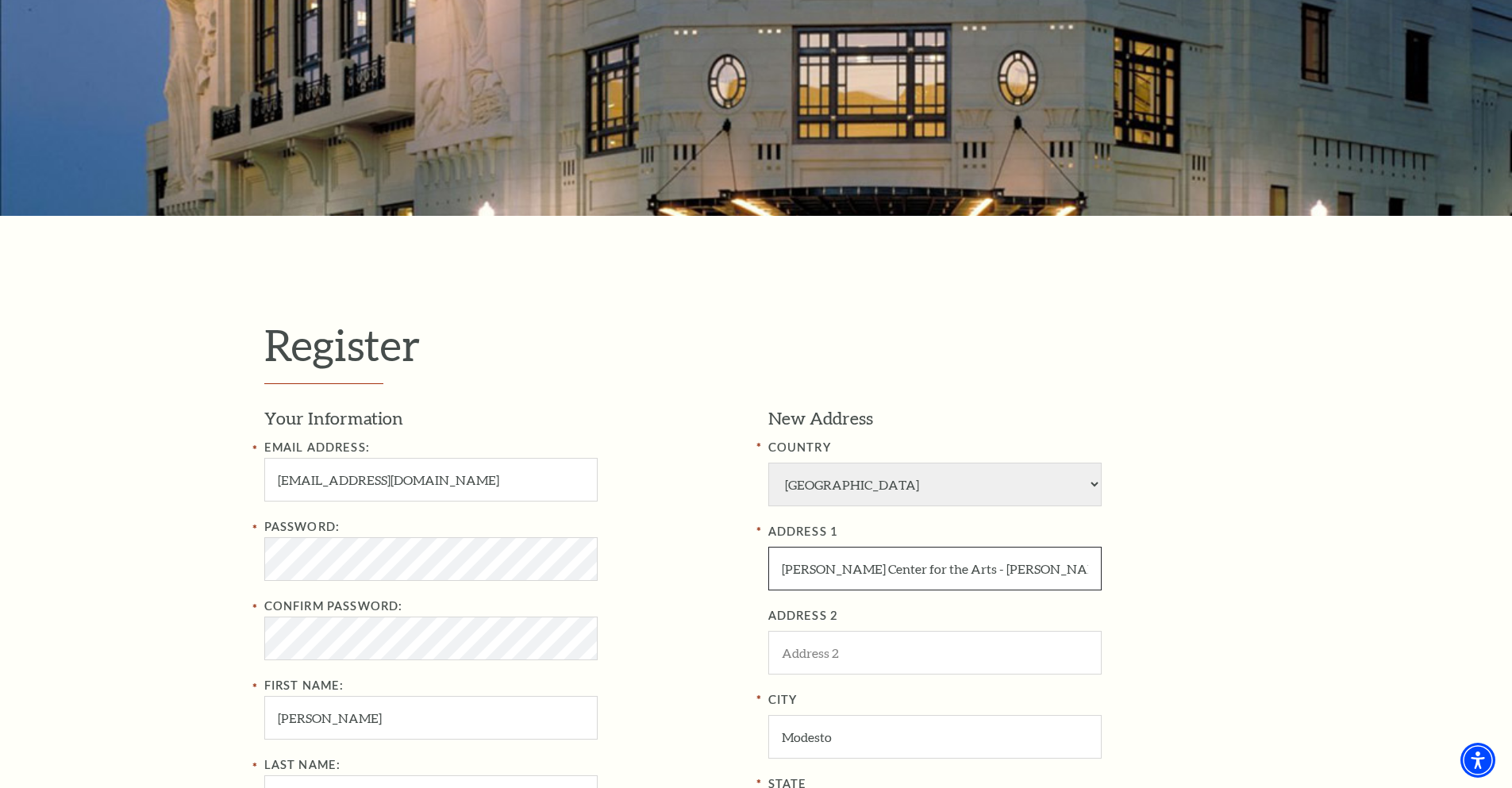
click at [886, 575] on input "Gallo Center for the Arts - Mary Stuart Rogers Theater" at bounding box center [934, 569] width 334 height 44
paste input "Bass Performance Hall"
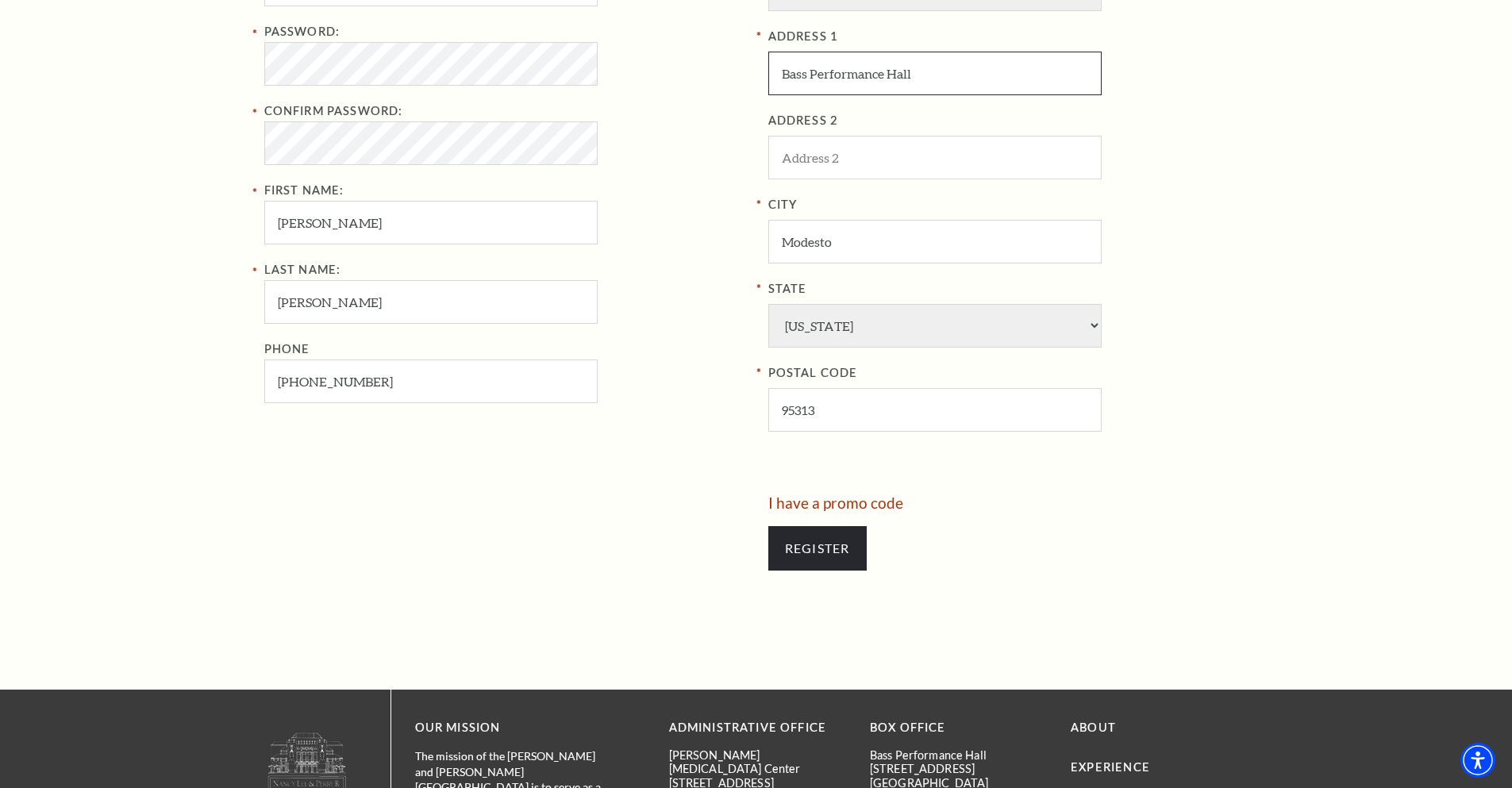
scroll to position [847, 0]
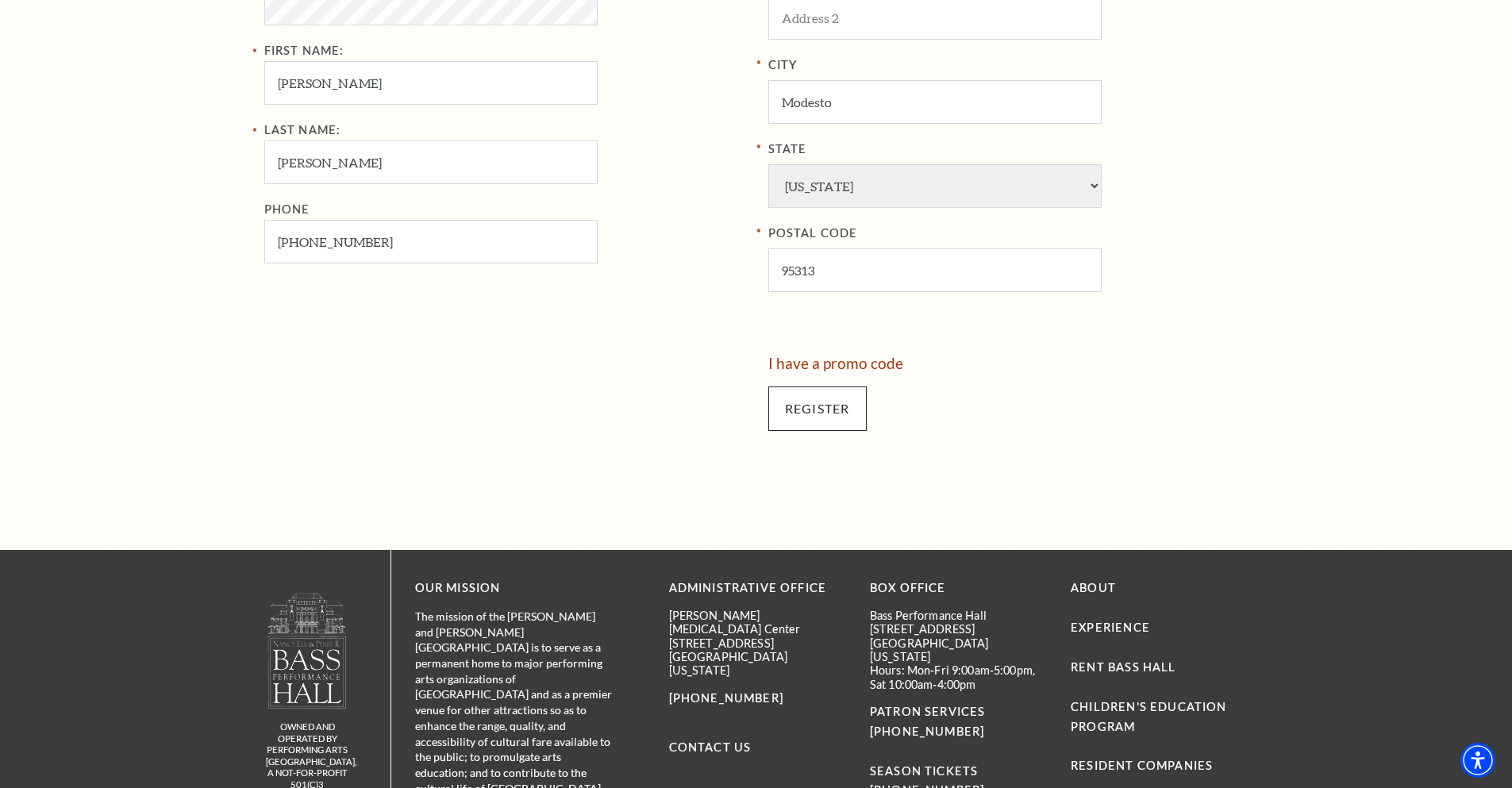
type input "Bass Performance Hall"
click at [823, 410] on input "Register" at bounding box center [817, 409] width 99 height 45
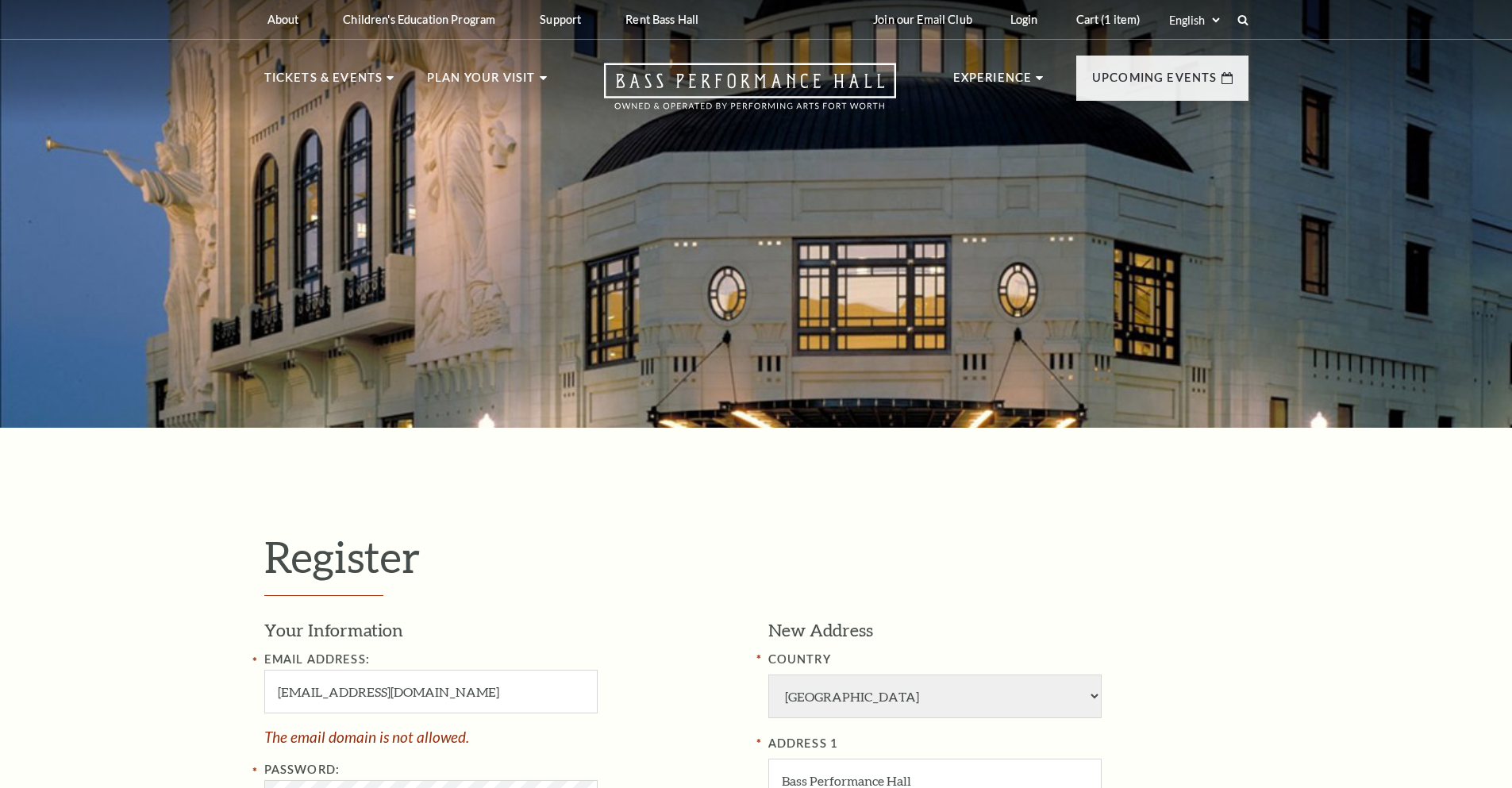
select select "1"
select select "TX"
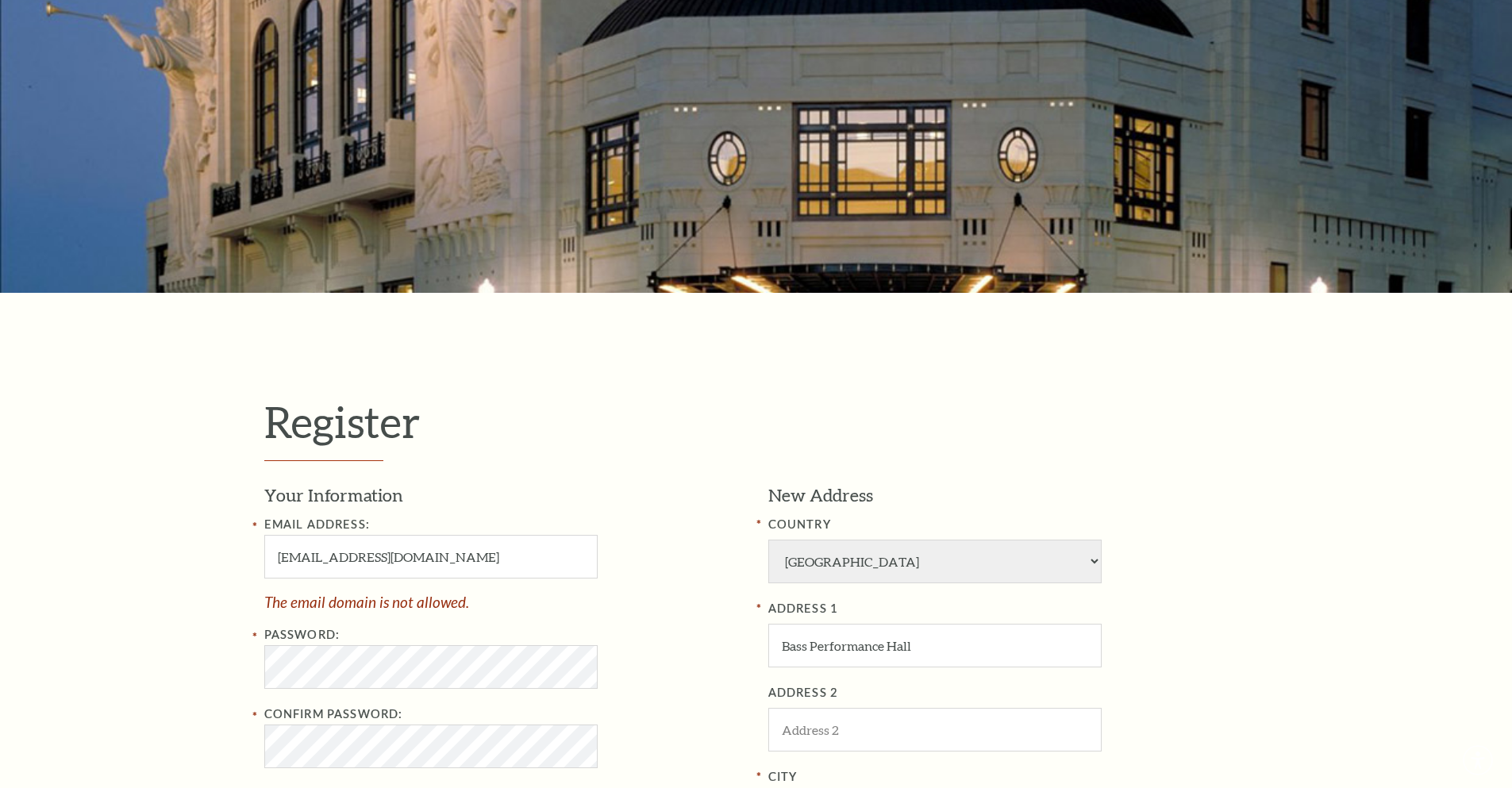
scroll to position [317, 0]
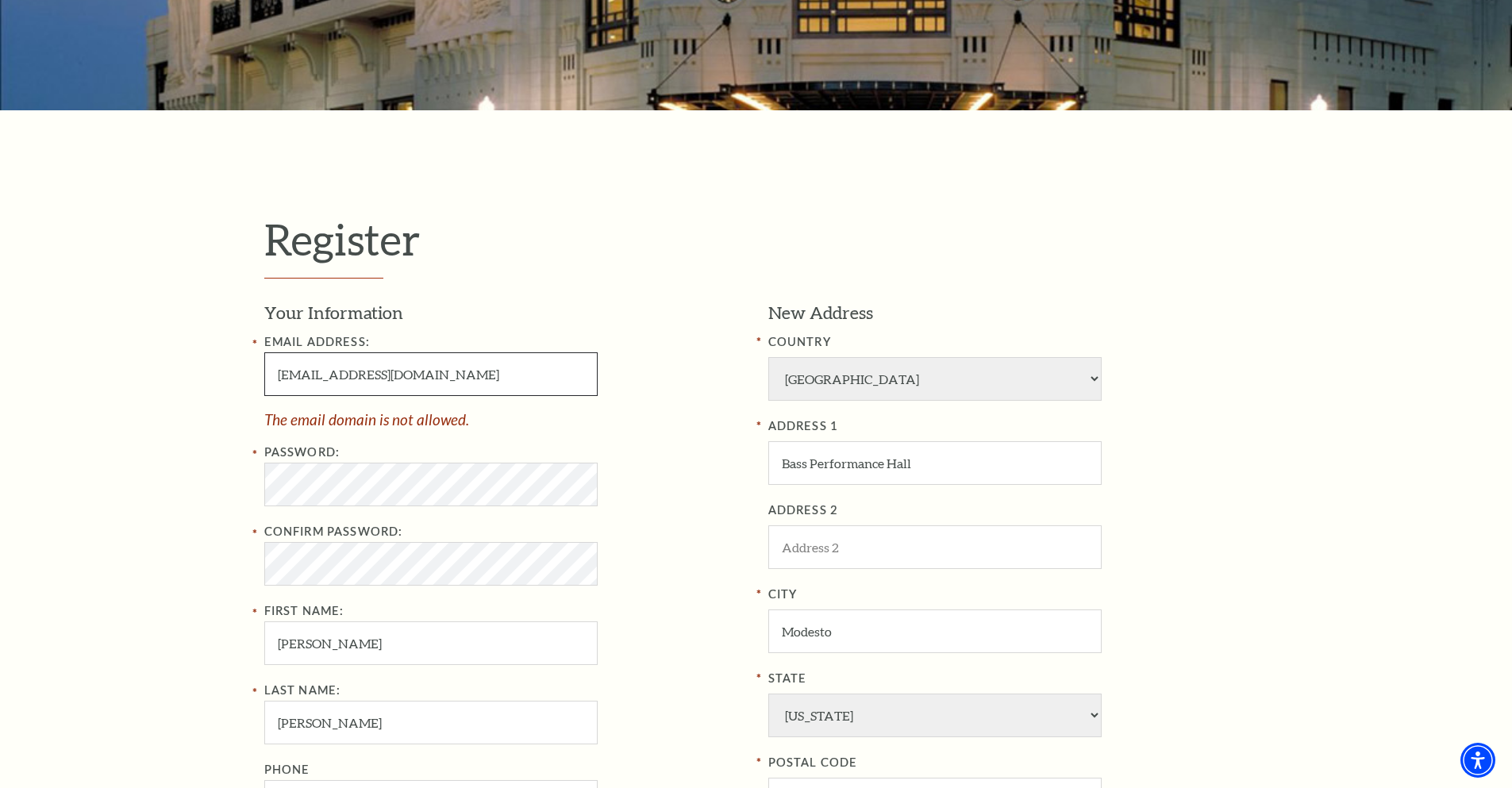
drag, startPoint x: 463, startPoint y: 373, endPoint x: 392, endPoint y: 373, distance: 71.0
click at [392, 373] on input "[EMAIL_ADDRESS][DOMAIN_NAME]" at bounding box center [431, 374] width 334 height 44
click at [399, 379] on input "[EMAIL_ADDRESS][DOMAIN_NAME]" at bounding box center [431, 374] width 334 height 44
click at [488, 382] on input "DeborahBpellman@gmail.us" at bounding box center [431, 374] width 334 height 44
type input "DeborahBpellman@gmail.com"
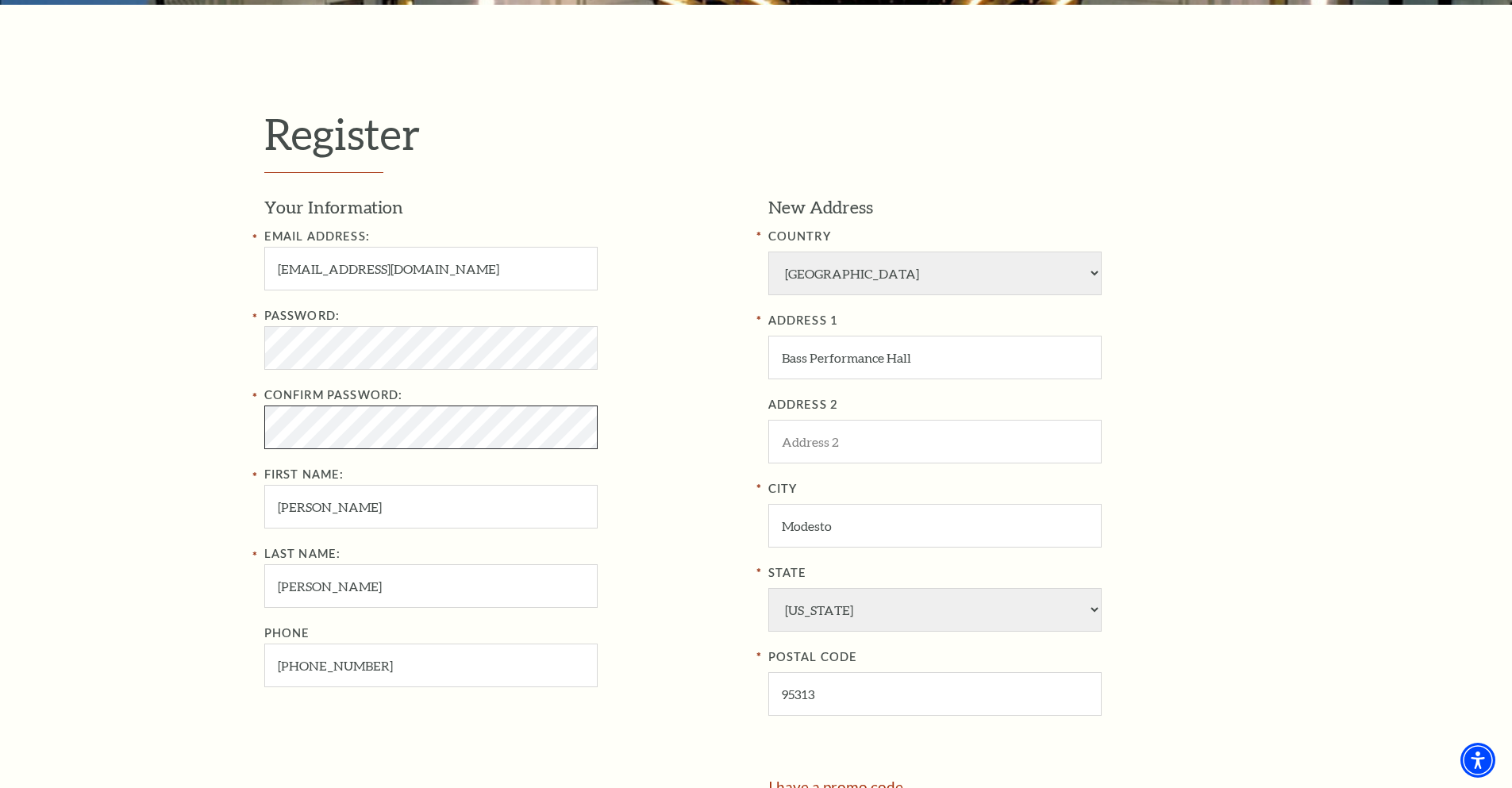
scroll to position [635, 0]
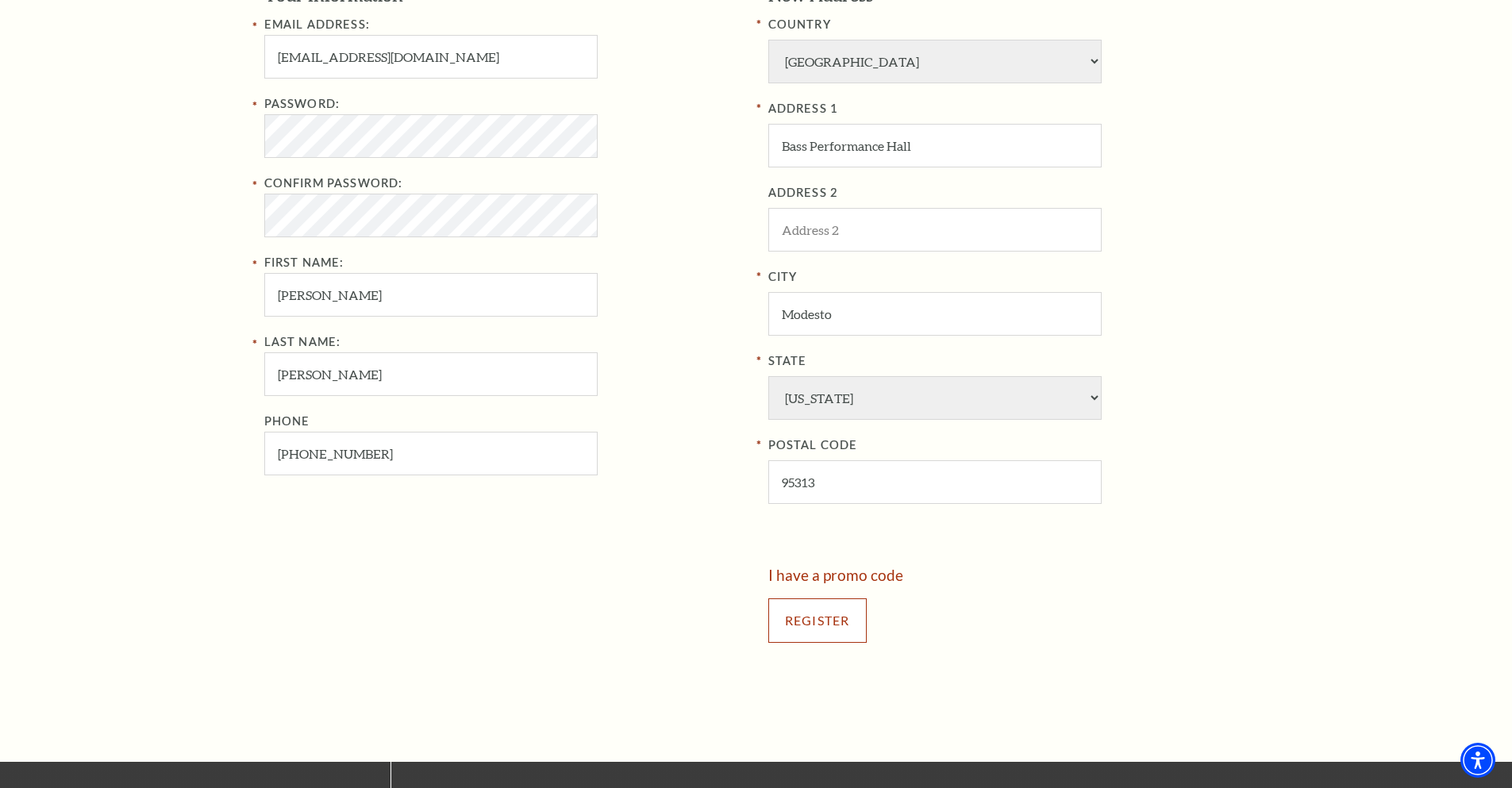
click at [853, 615] on input "Register" at bounding box center [817, 621] width 99 height 45
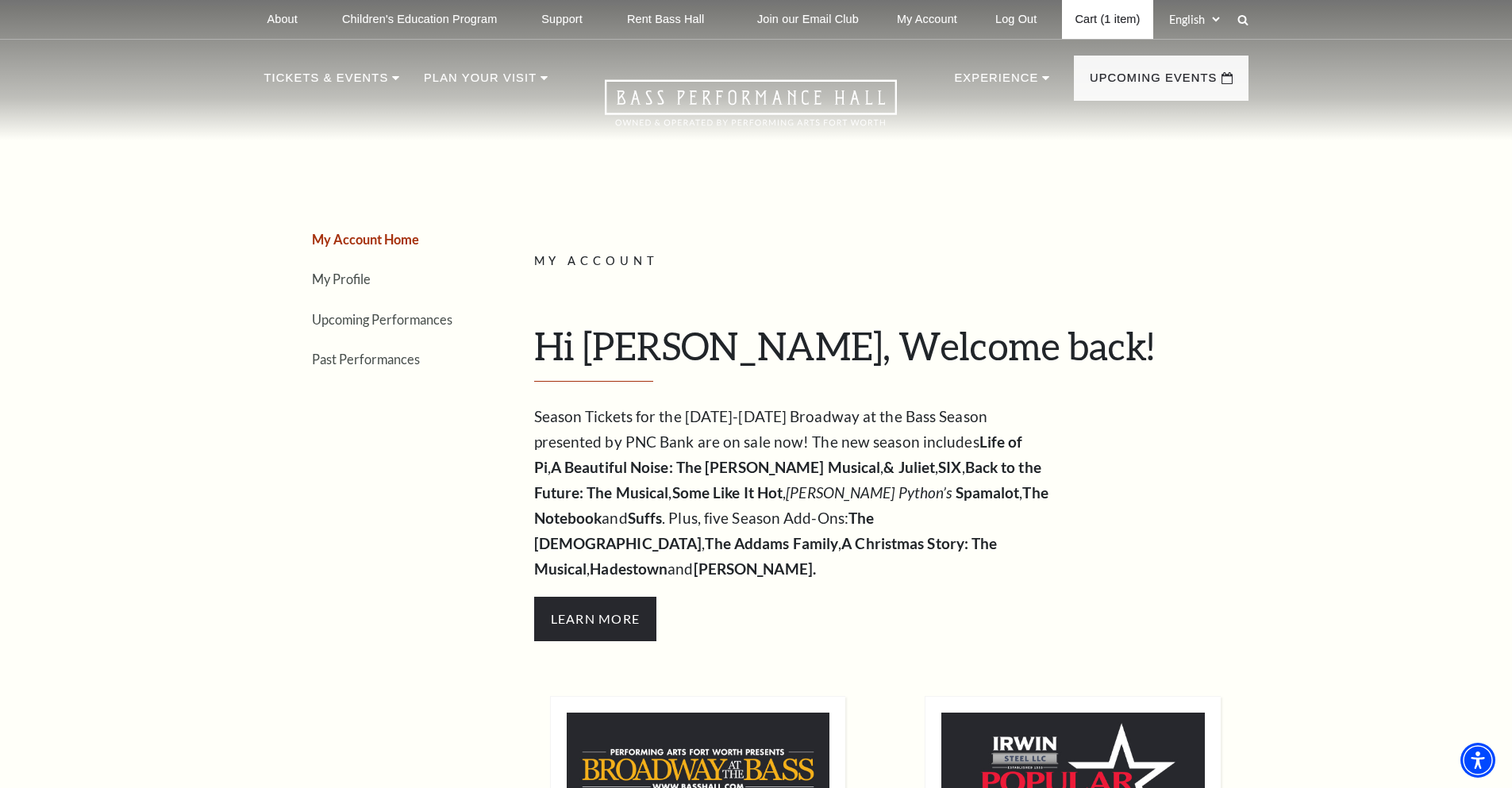
click at [1106, 16] on link "Cart (1 item)" at bounding box center [1107, 19] width 91 height 39
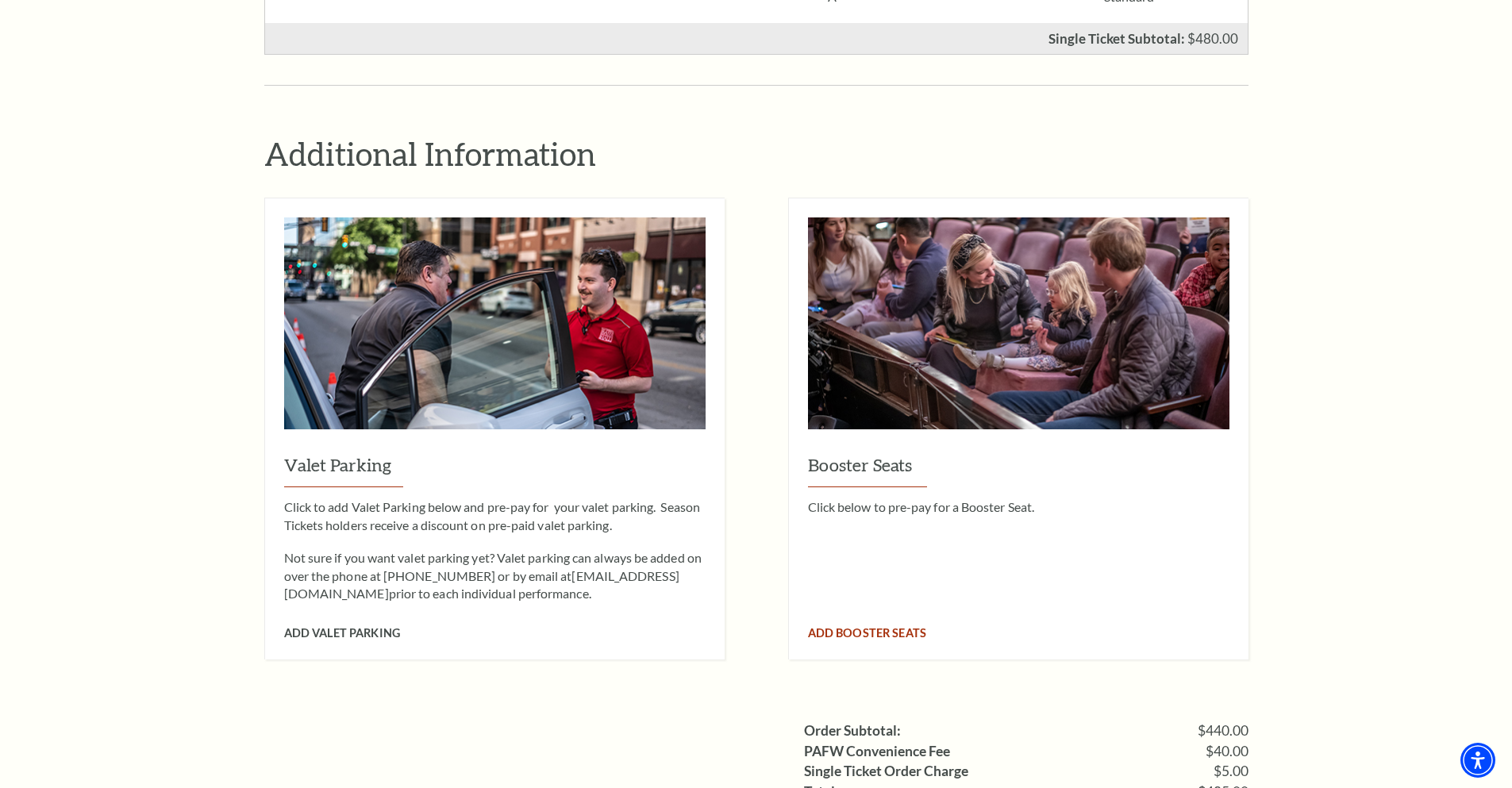
scroll to position [1270, 0]
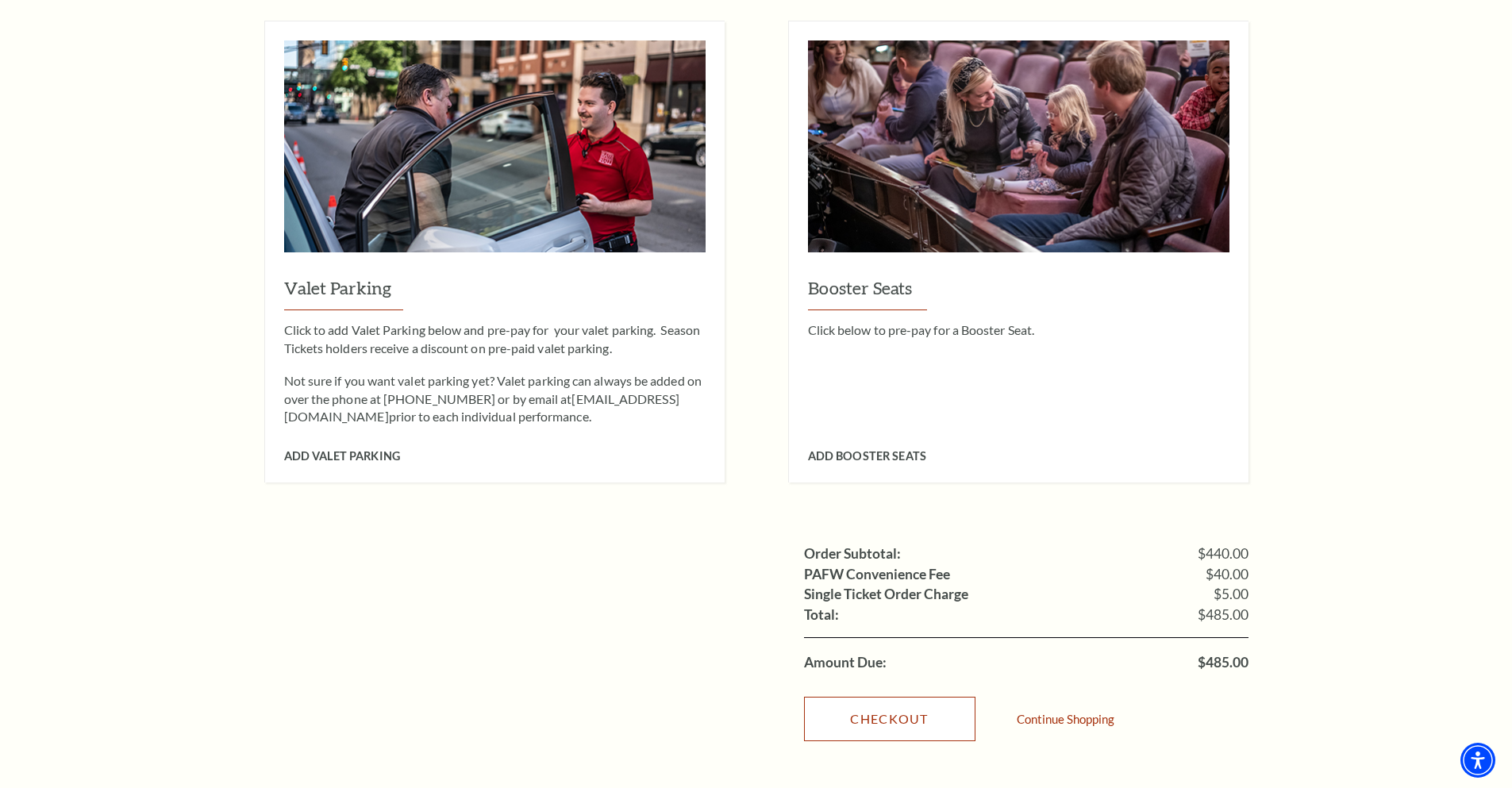
click at [922, 701] on link "Checkout" at bounding box center [889, 719] width 172 height 45
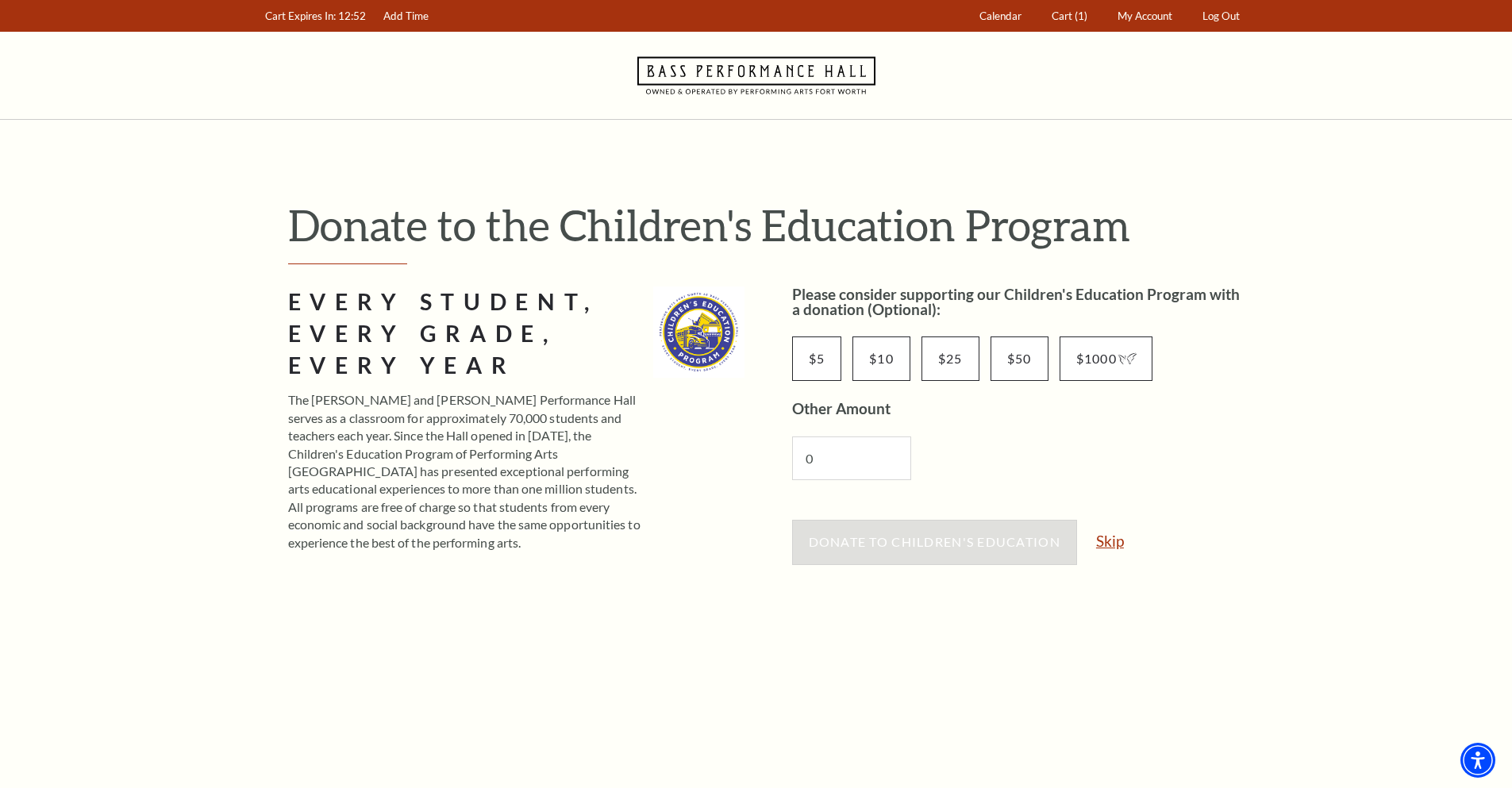
click at [1116, 540] on link "Skip" at bounding box center [1110, 540] width 27 height 15
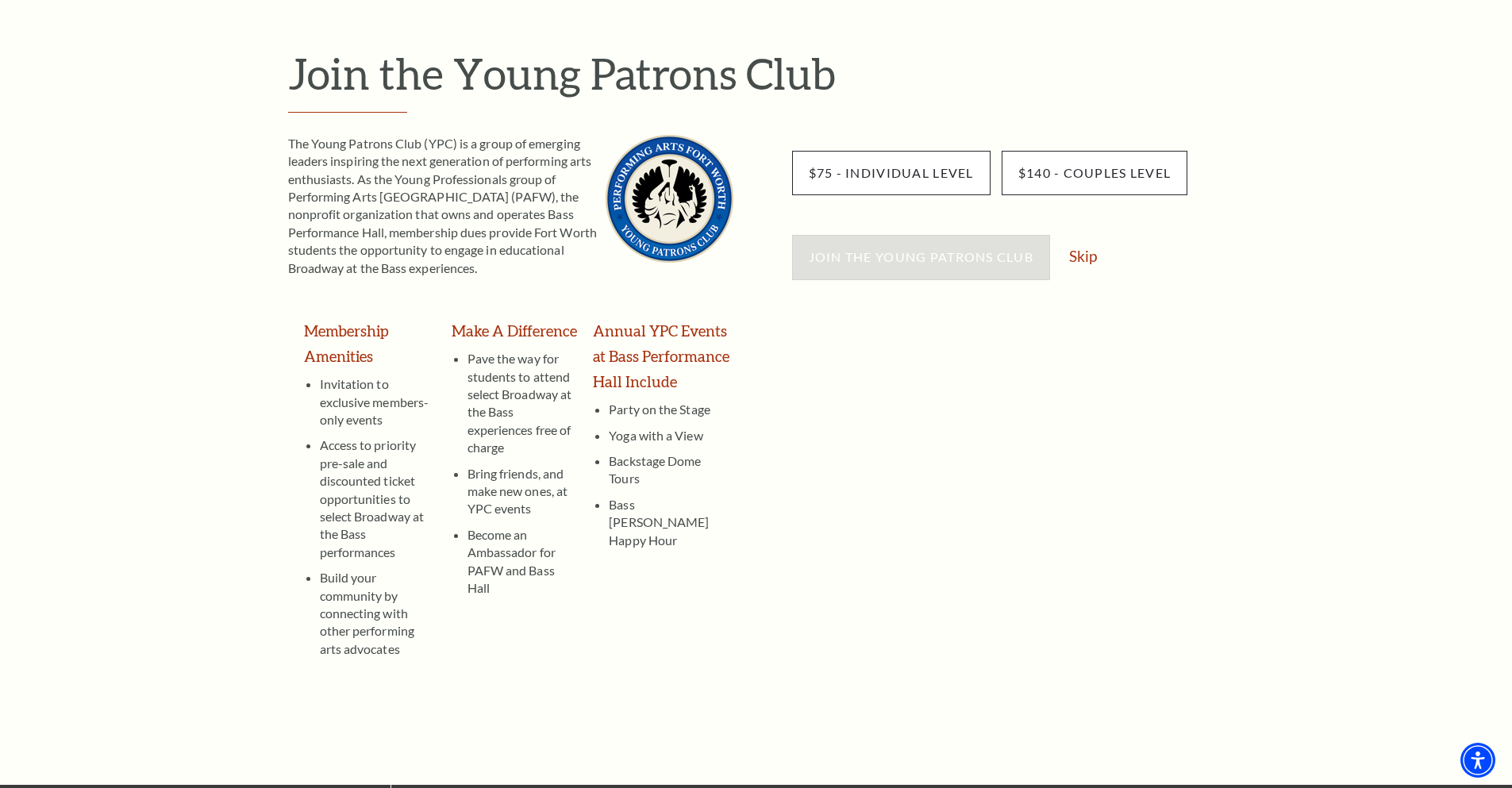
scroll to position [105, 0]
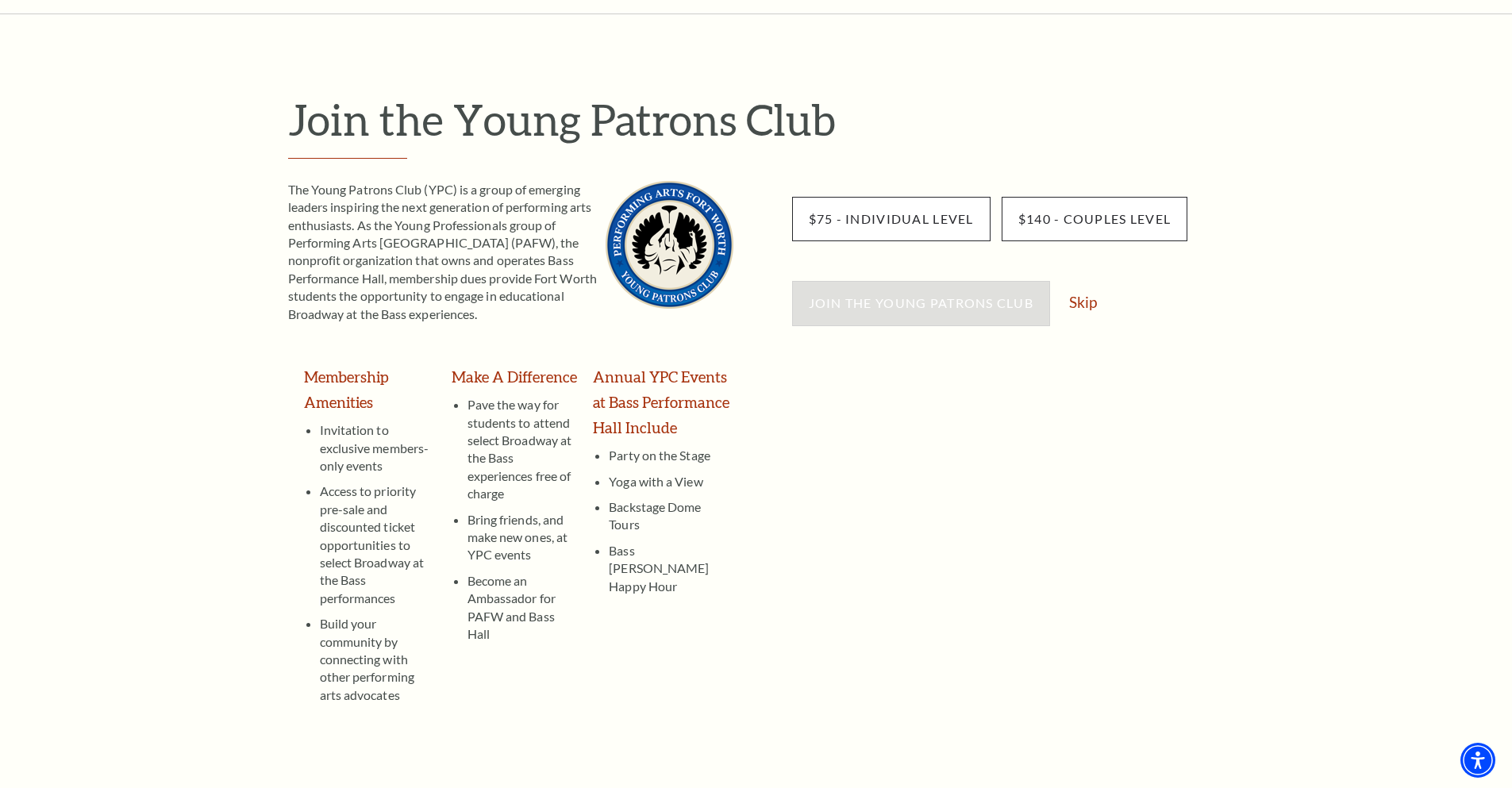
click at [1076, 314] on div "Join the Young Patrons Club Skip" at bounding box center [1019, 311] width 456 height 60
click at [1081, 305] on link "Skip" at bounding box center [1082, 302] width 27 height 15
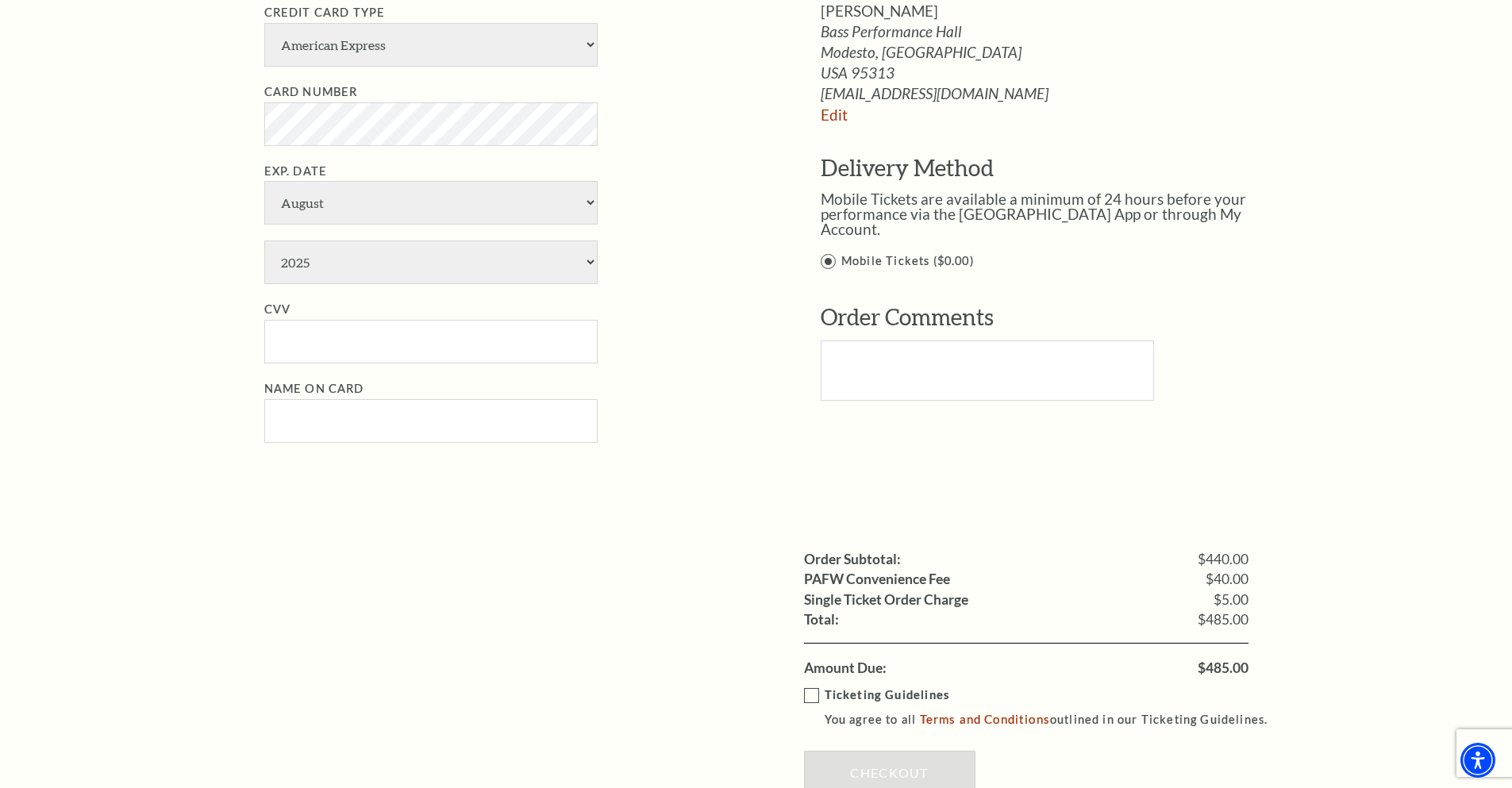
scroll to position [1165, 0]
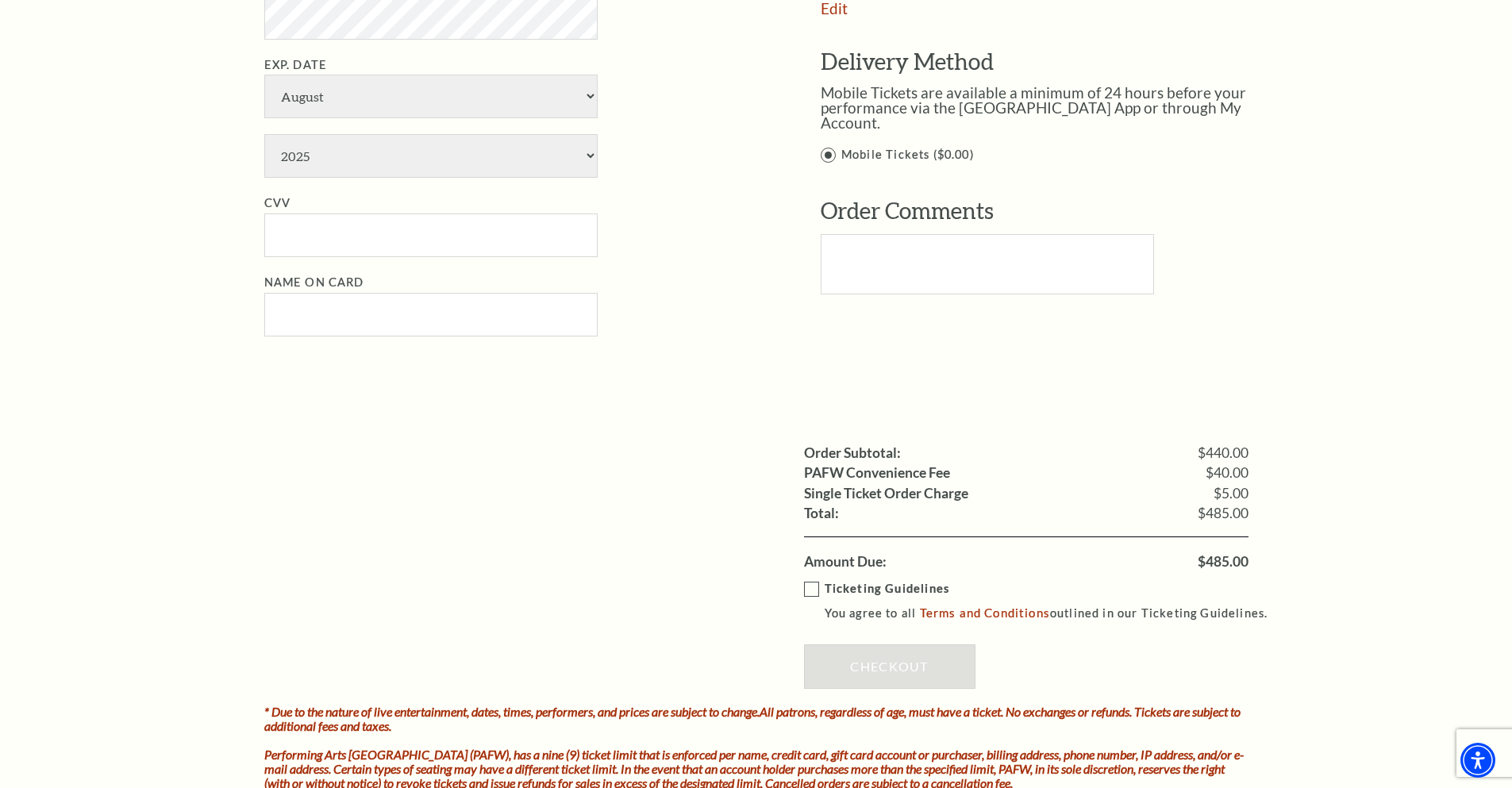
click at [815, 593] on label "Ticketing Guidelines You agree to all Terms and Conditions outlined in our Tick…" at bounding box center [1043, 602] width 479 height 44
click at [0, 0] on input "Ticketing Guidelines You agree to all Terms and Conditions outlined in our Tick…" at bounding box center [0, 0] width 0 height 0
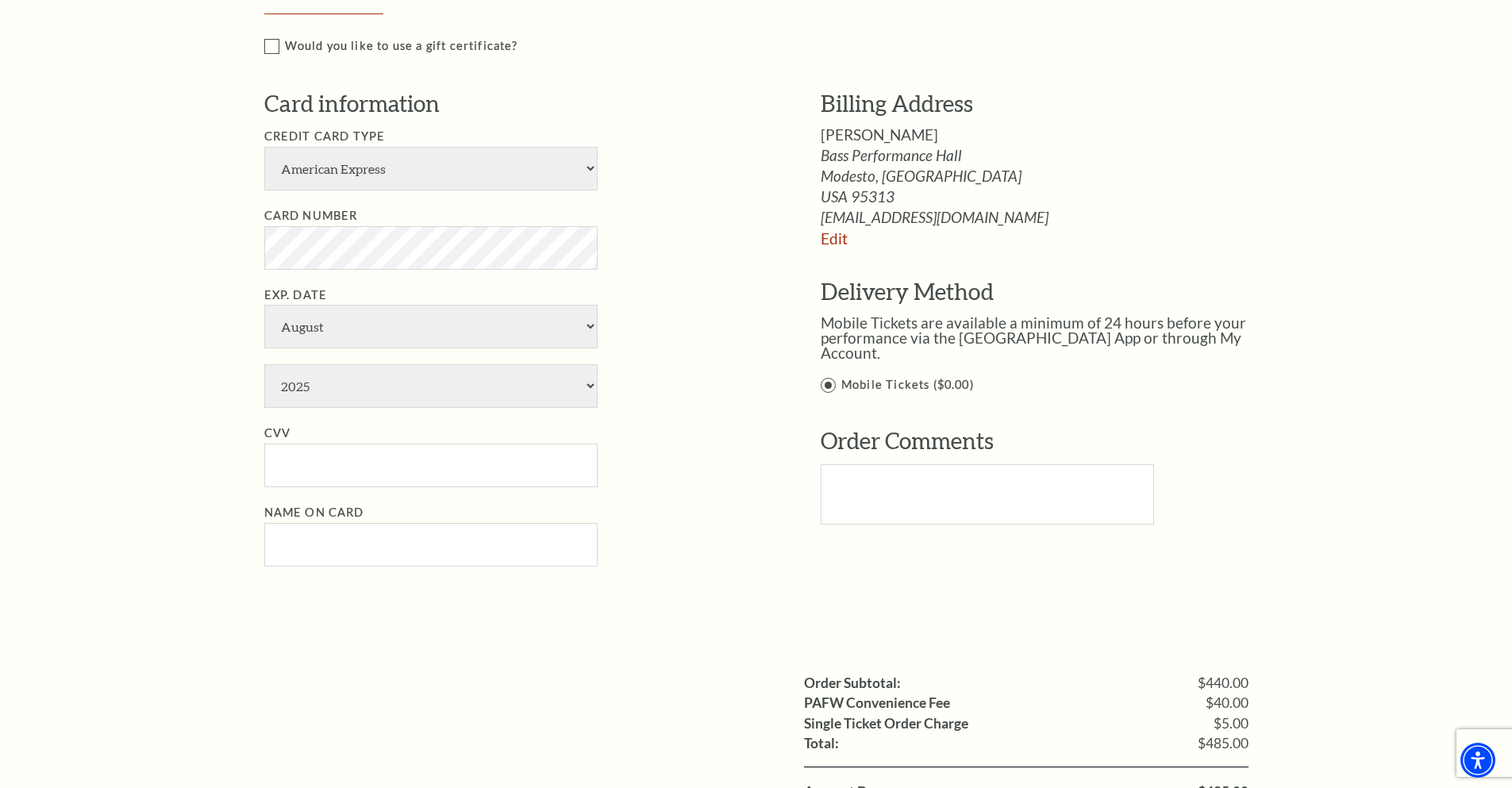
scroll to position [898, 0]
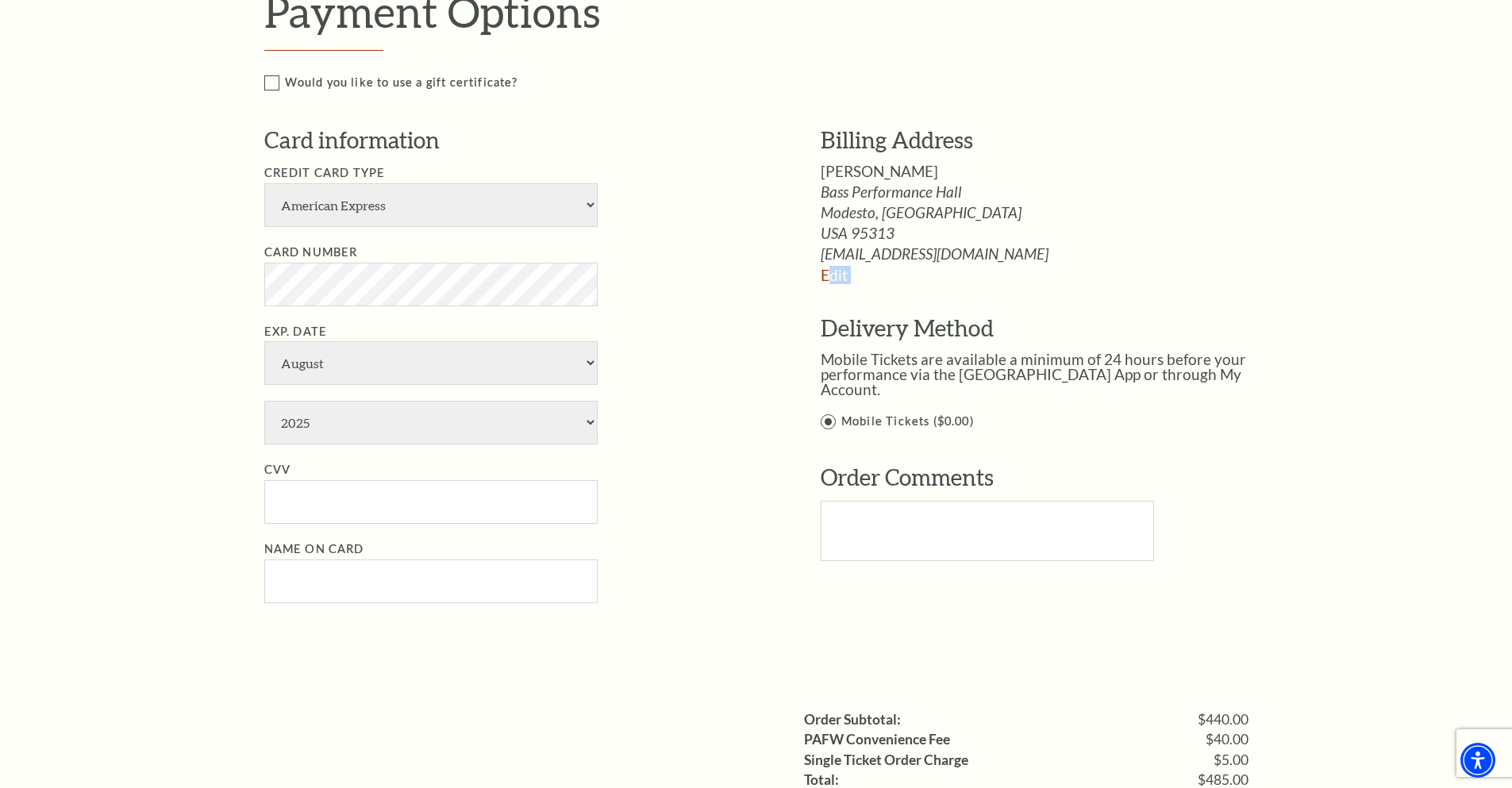
drag, startPoint x: 829, startPoint y: 280, endPoint x: 825, endPoint y: 290, distance: 10.8
click at [825, 290] on div "Billing Address Antonio Posey Bass Performance Hall Modesto, TX DeborahBpellman…" at bounding box center [1051, 278] width 461 height 307
click at [828, 278] on link "Edit" at bounding box center [835, 275] width 27 height 18
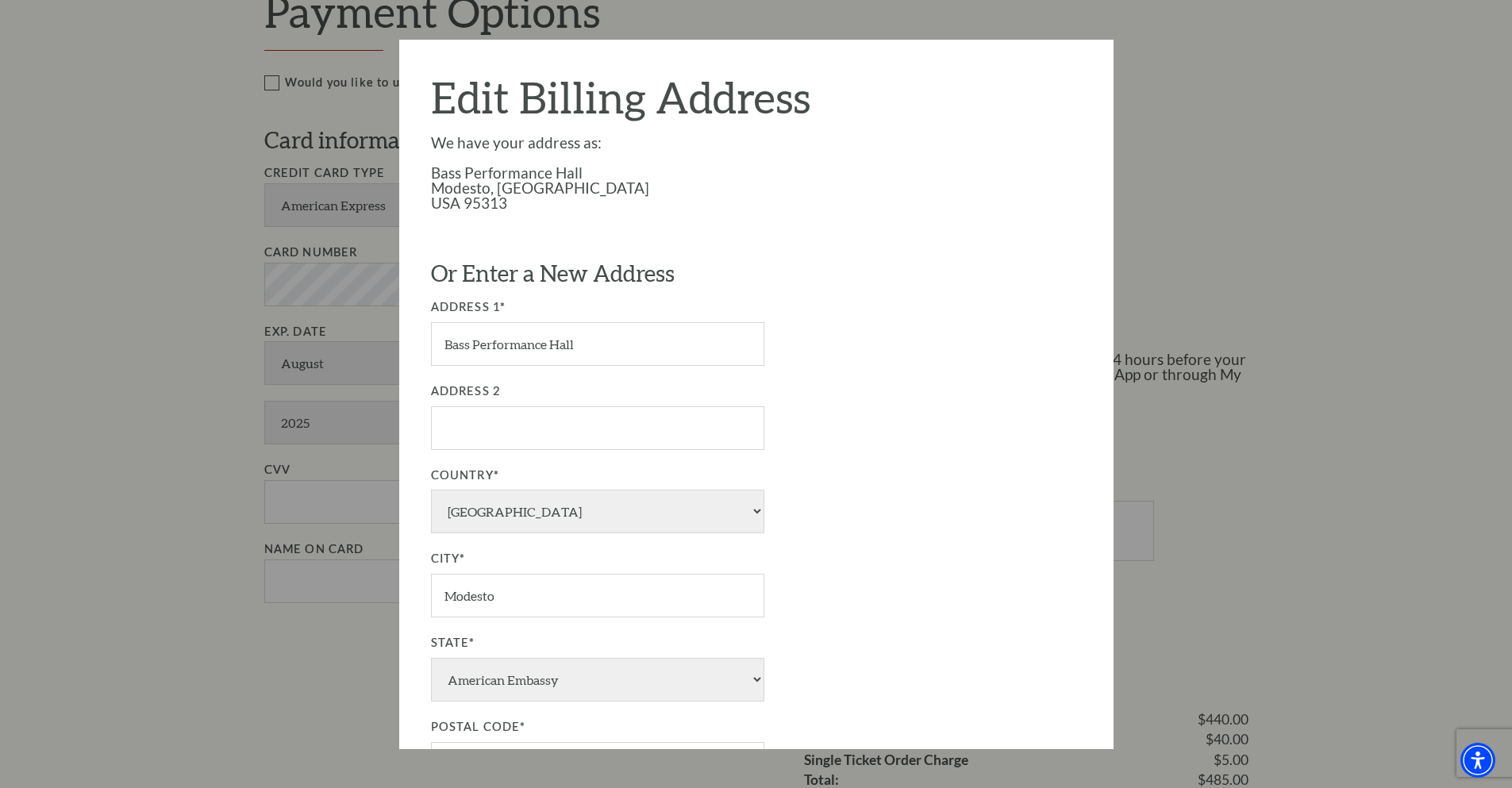
click at [1340, 310] on div at bounding box center [756, 394] width 1512 height 788
click at [1160, 333] on div at bounding box center [756, 394] width 1512 height 788
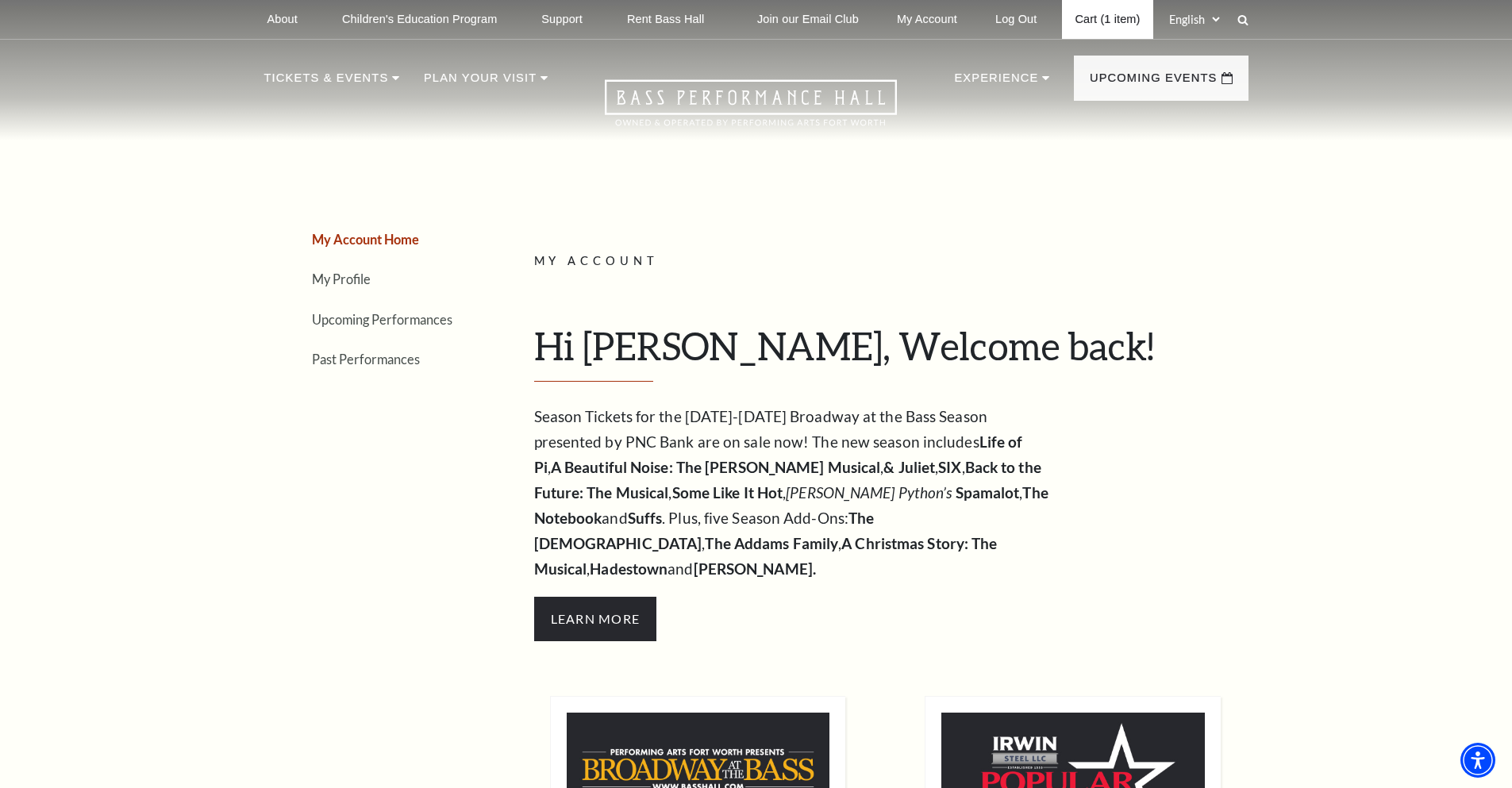
click at [1111, 15] on link "Cart (1 item)" at bounding box center [1107, 19] width 91 height 39
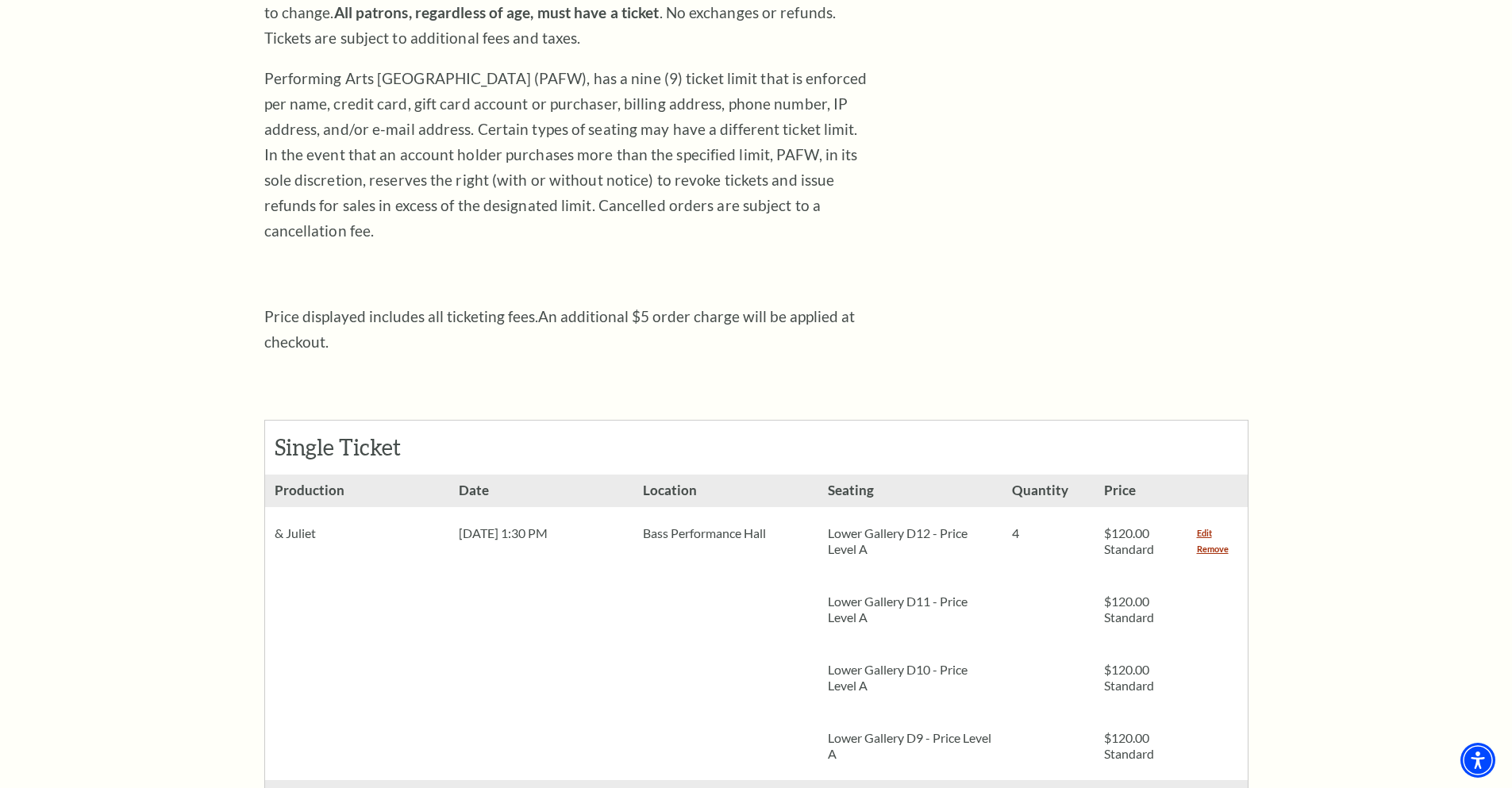
scroll to position [423, 0]
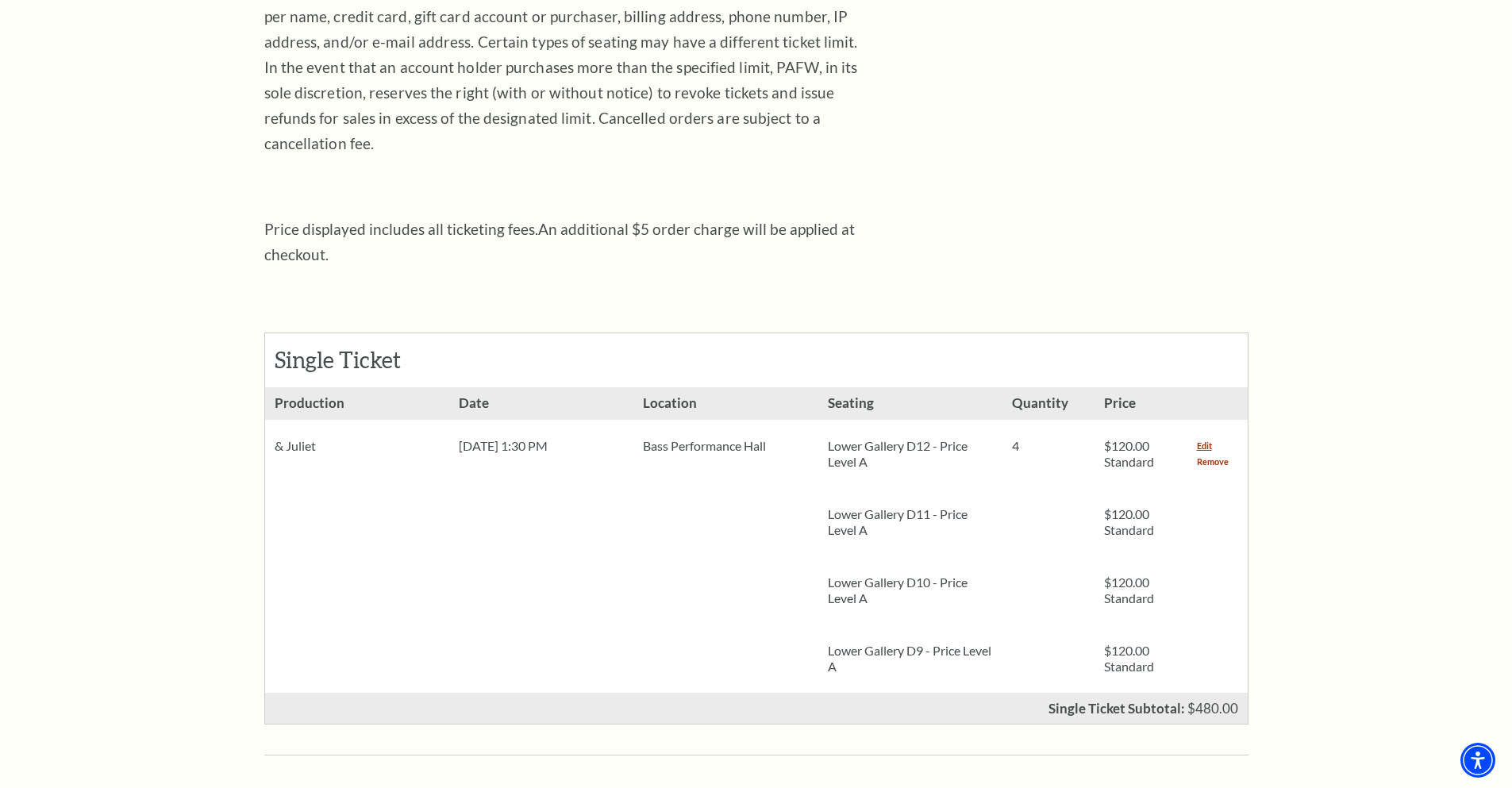
click at [1208, 454] on link "Remove" at bounding box center [1212, 462] width 32 height 16
